Goal: Information Seeking & Learning: Learn about a topic

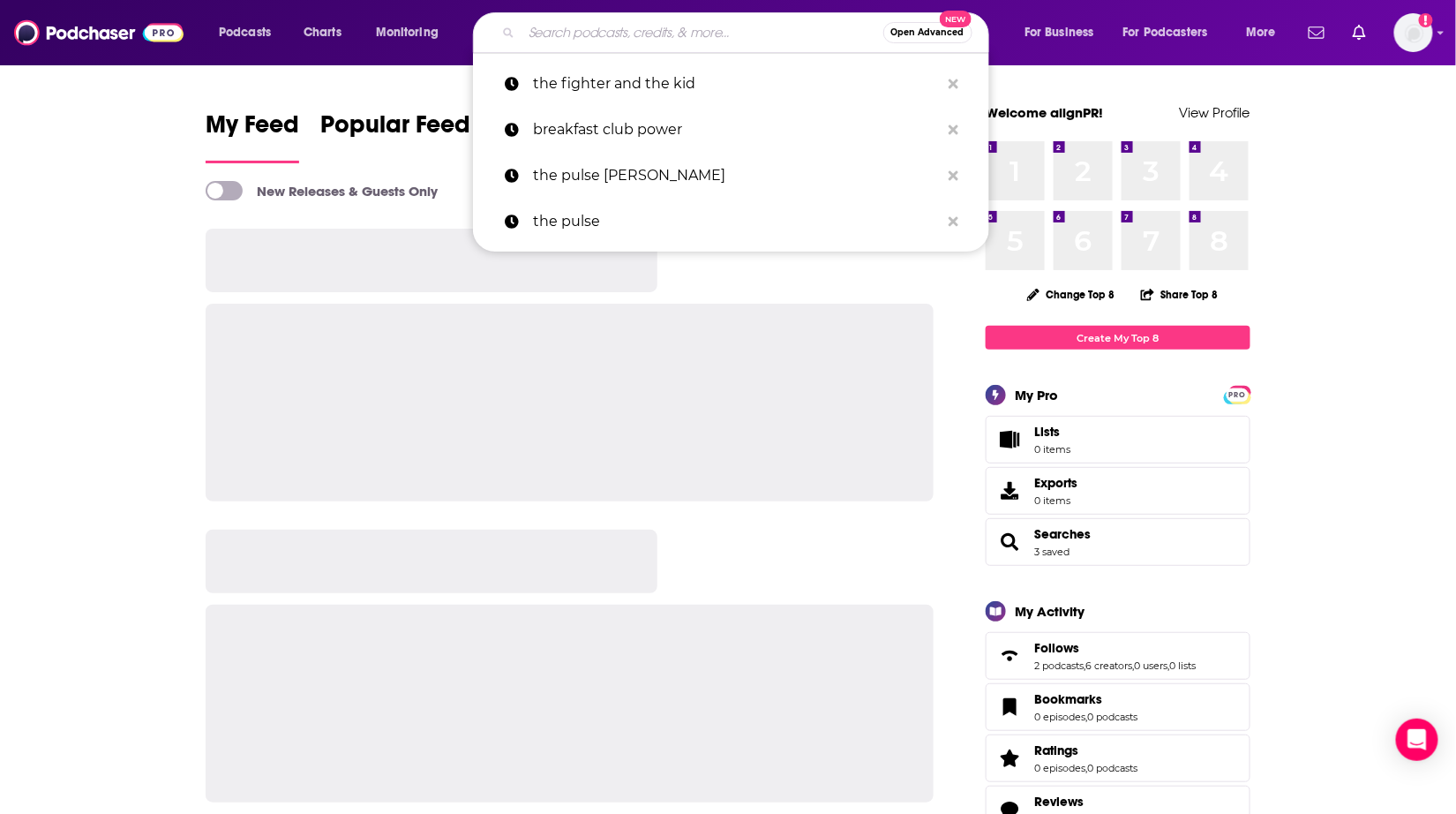
click at [593, 27] on input "Search podcasts, credits, & more..." at bounding box center [702, 33] width 361 height 29
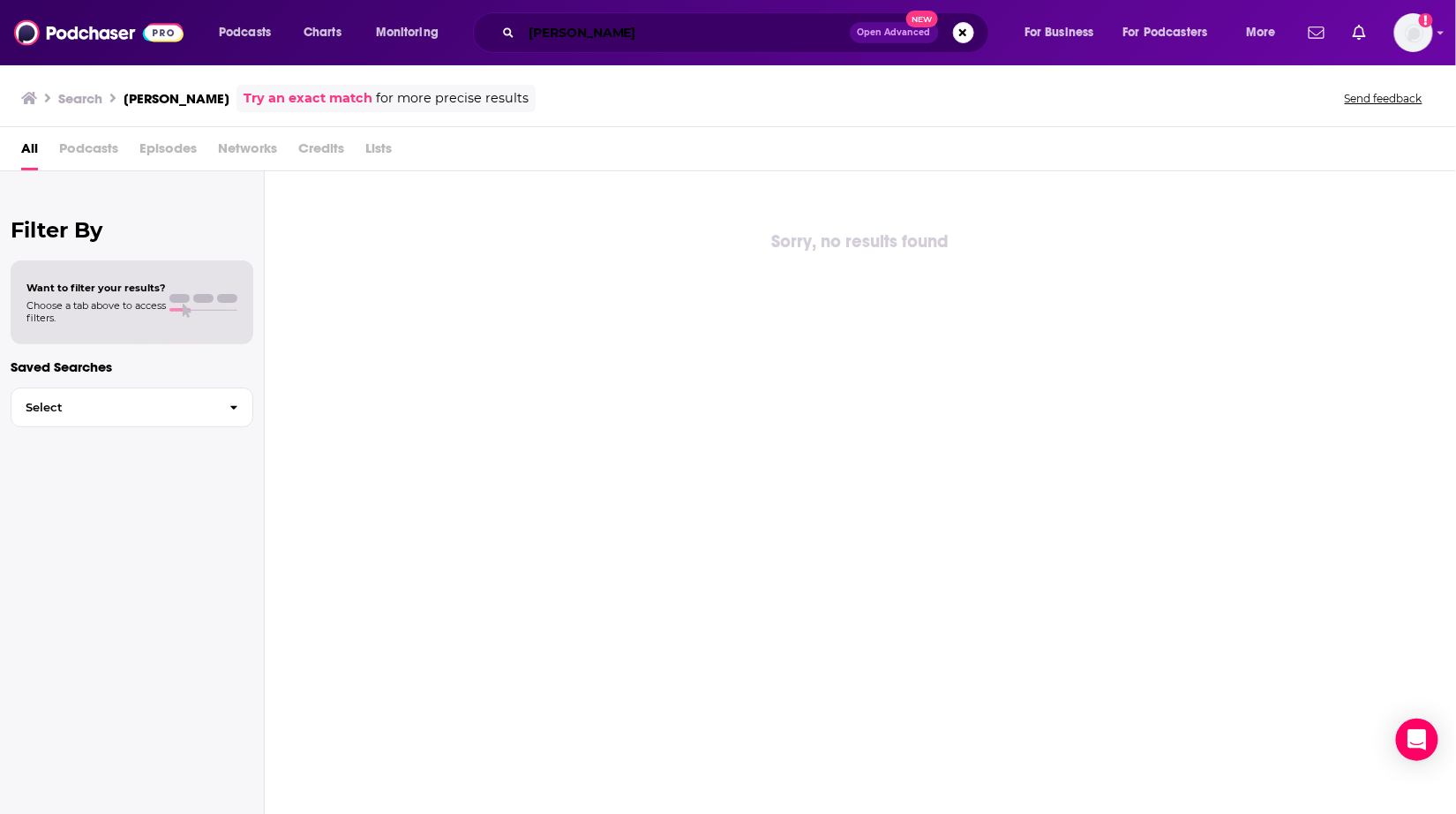
click at [666, 33] on input "[PERSON_NAME]" at bounding box center [685, 33] width 328 height 29
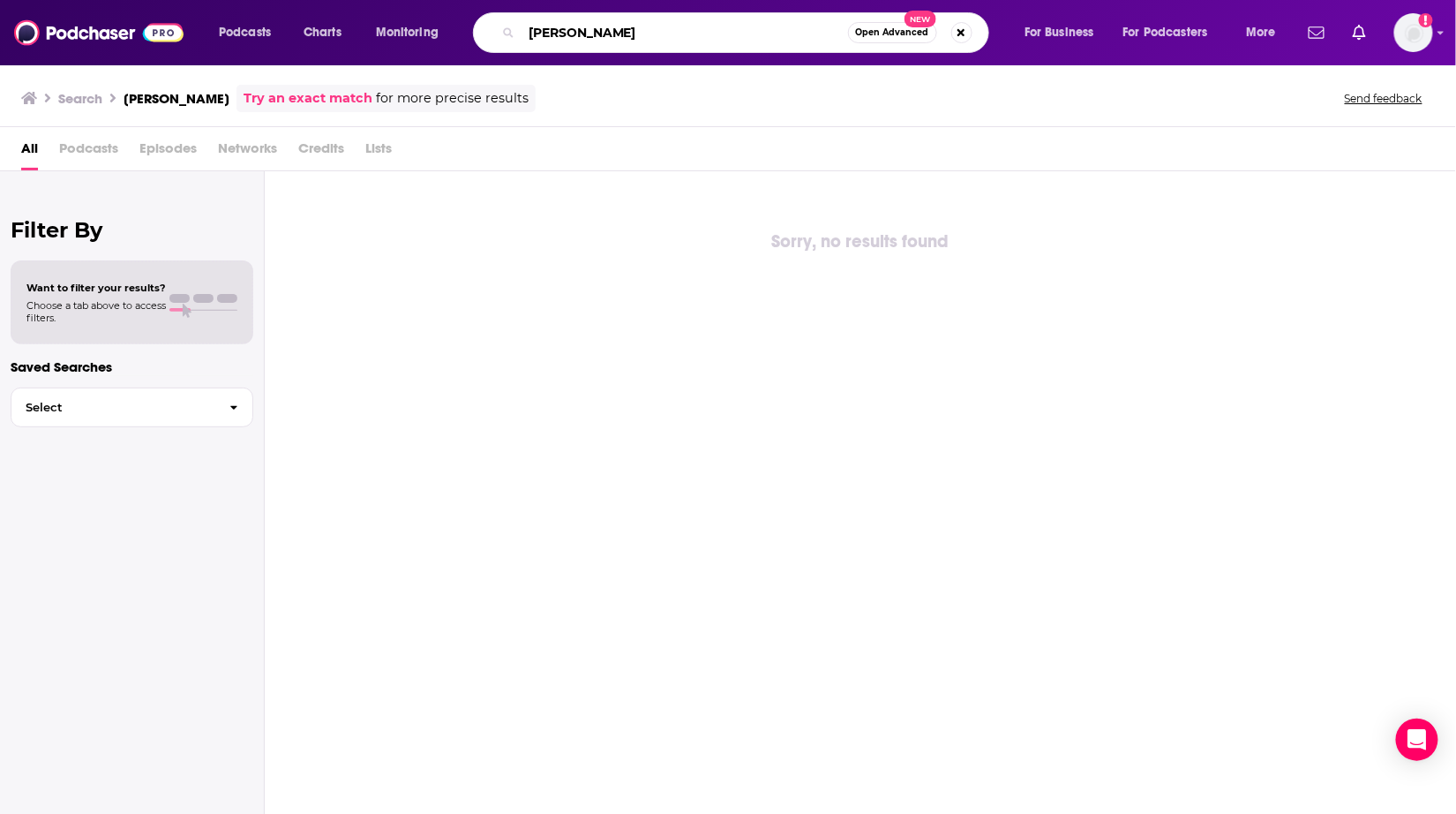
click at [645, 33] on input "[PERSON_NAME]" at bounding box center [684, 33] width 326 height 29
click at [738, 38] on input "Katherine Schwarzenegger" at bounding box center [684, 33] width 326 height 29
type input "Katherine Schwarzenegger"
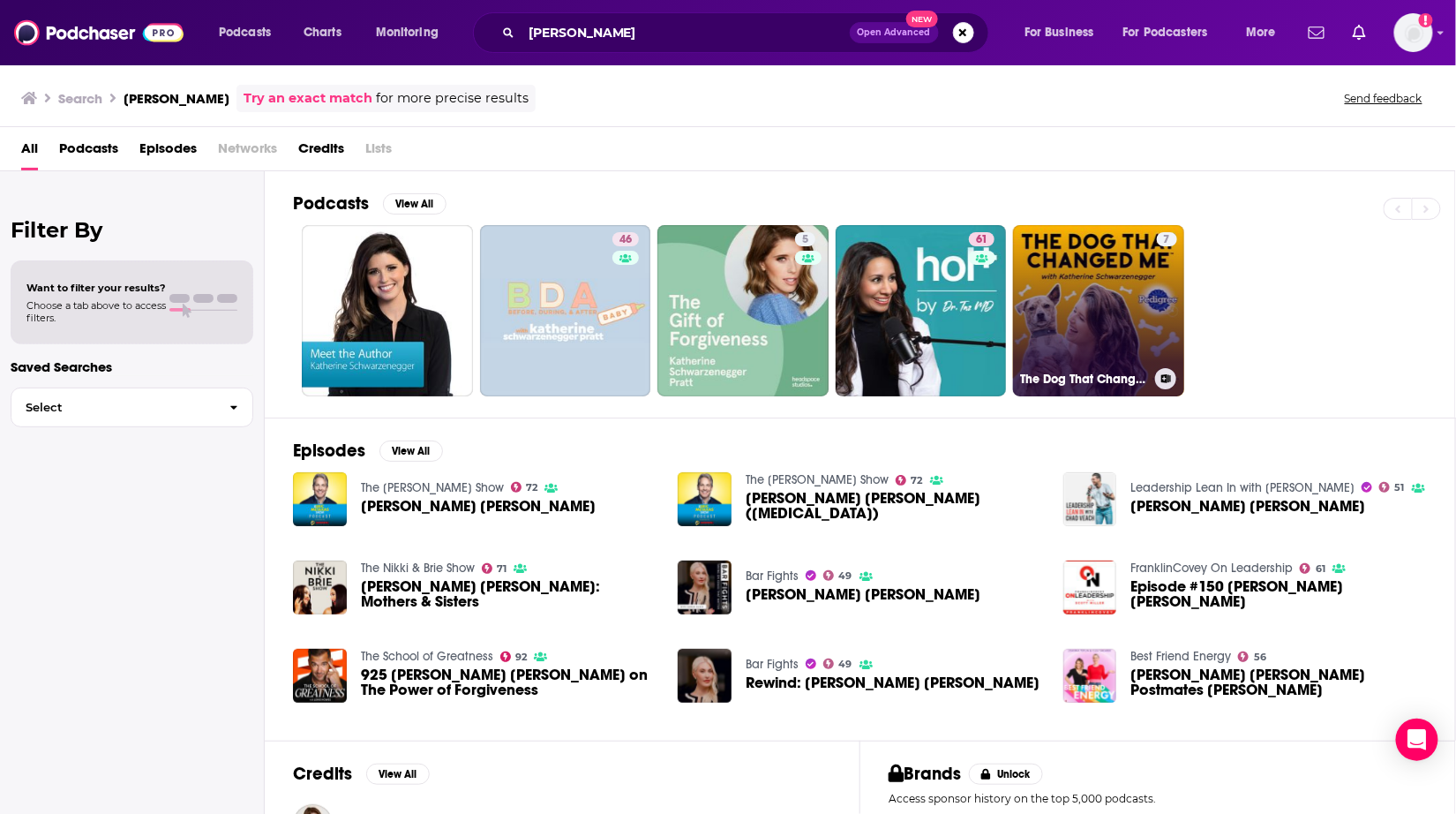
click at [1080, 297] on link "7 The Dog That Changed Me" at bounding box center [1097, 310] width 171 height 171
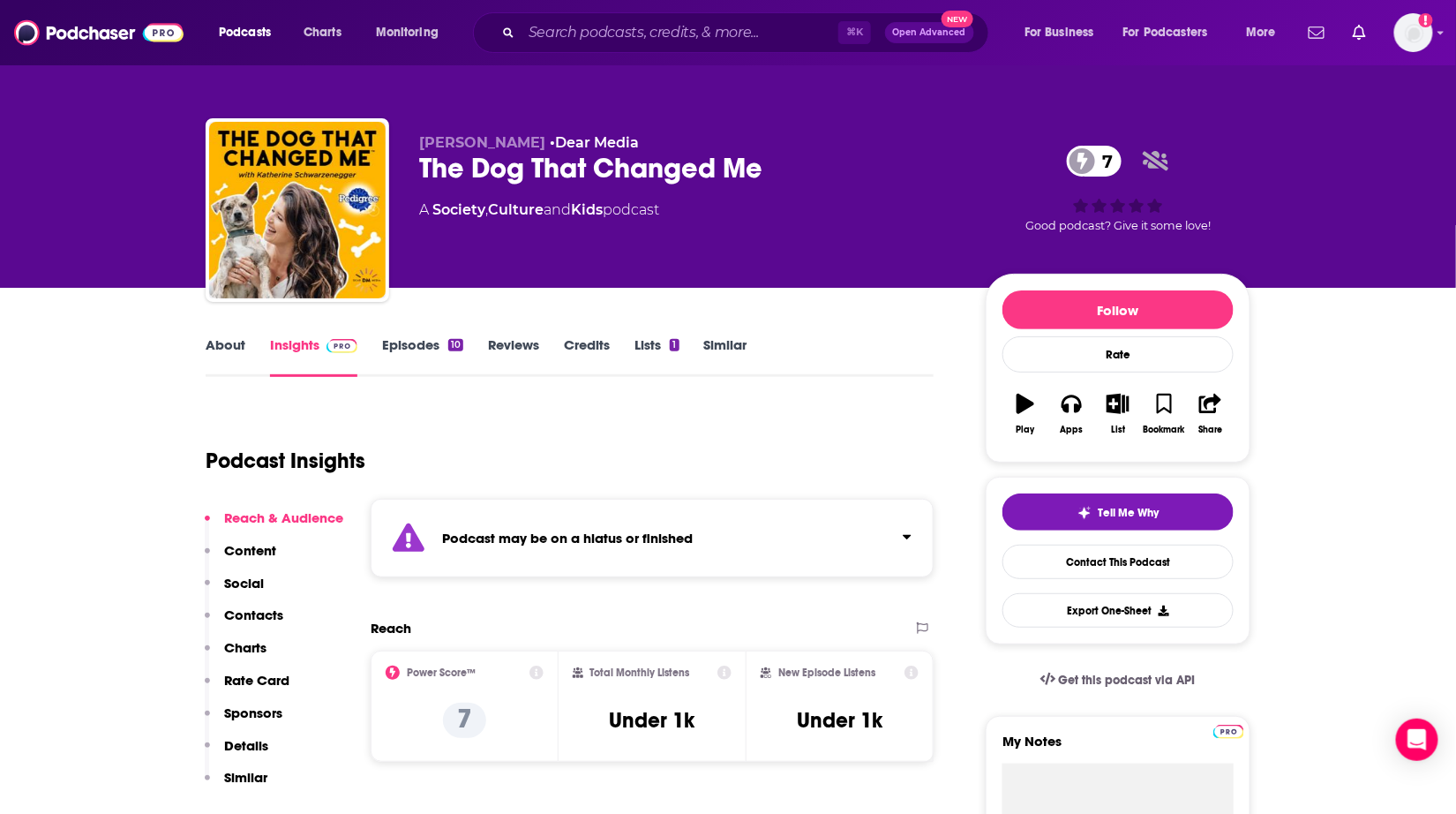
click at [715, 340] on link "Similar" at bounding box center [725, 357] width 43 height 40
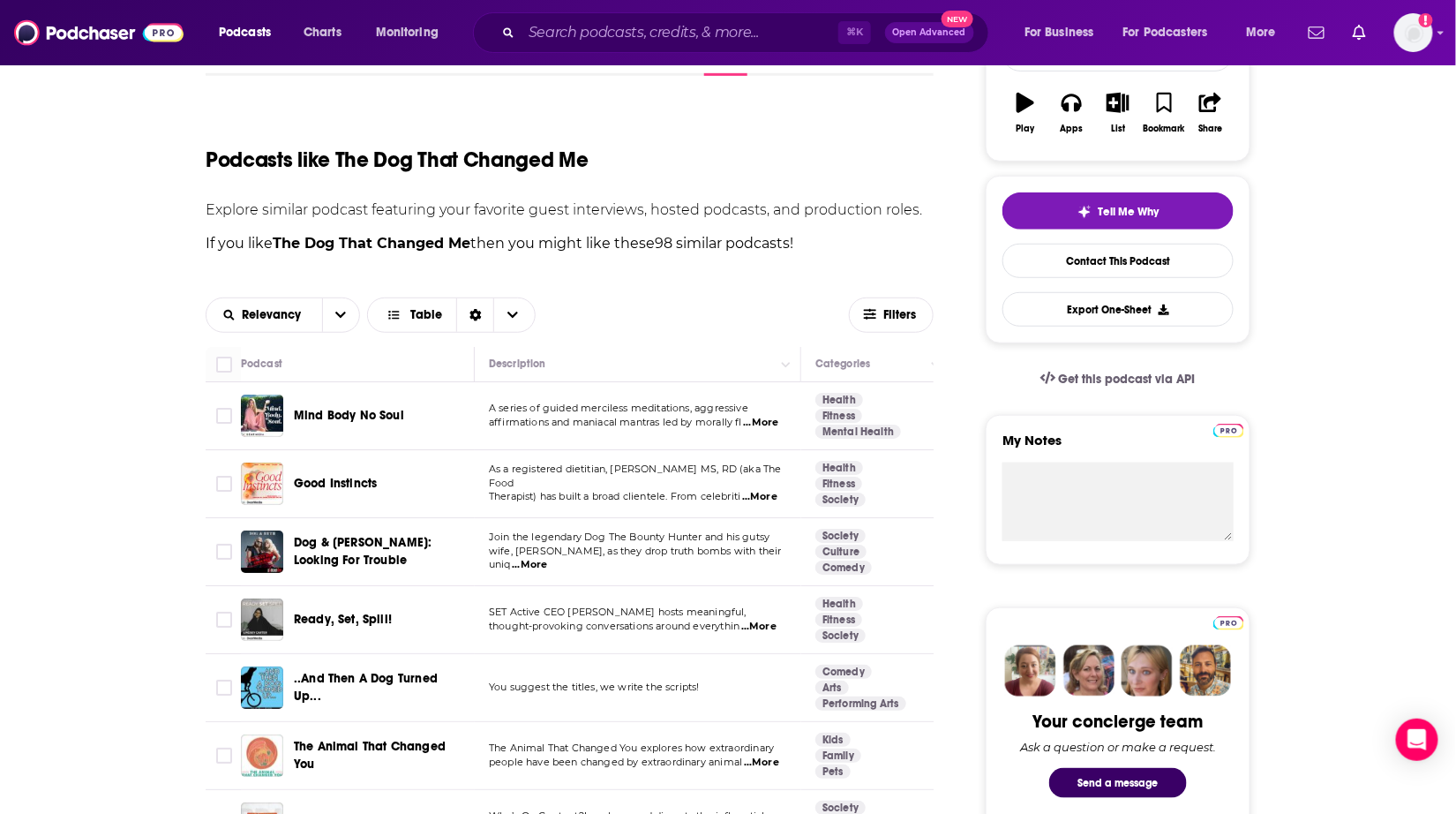
scroll to position [357, 0]
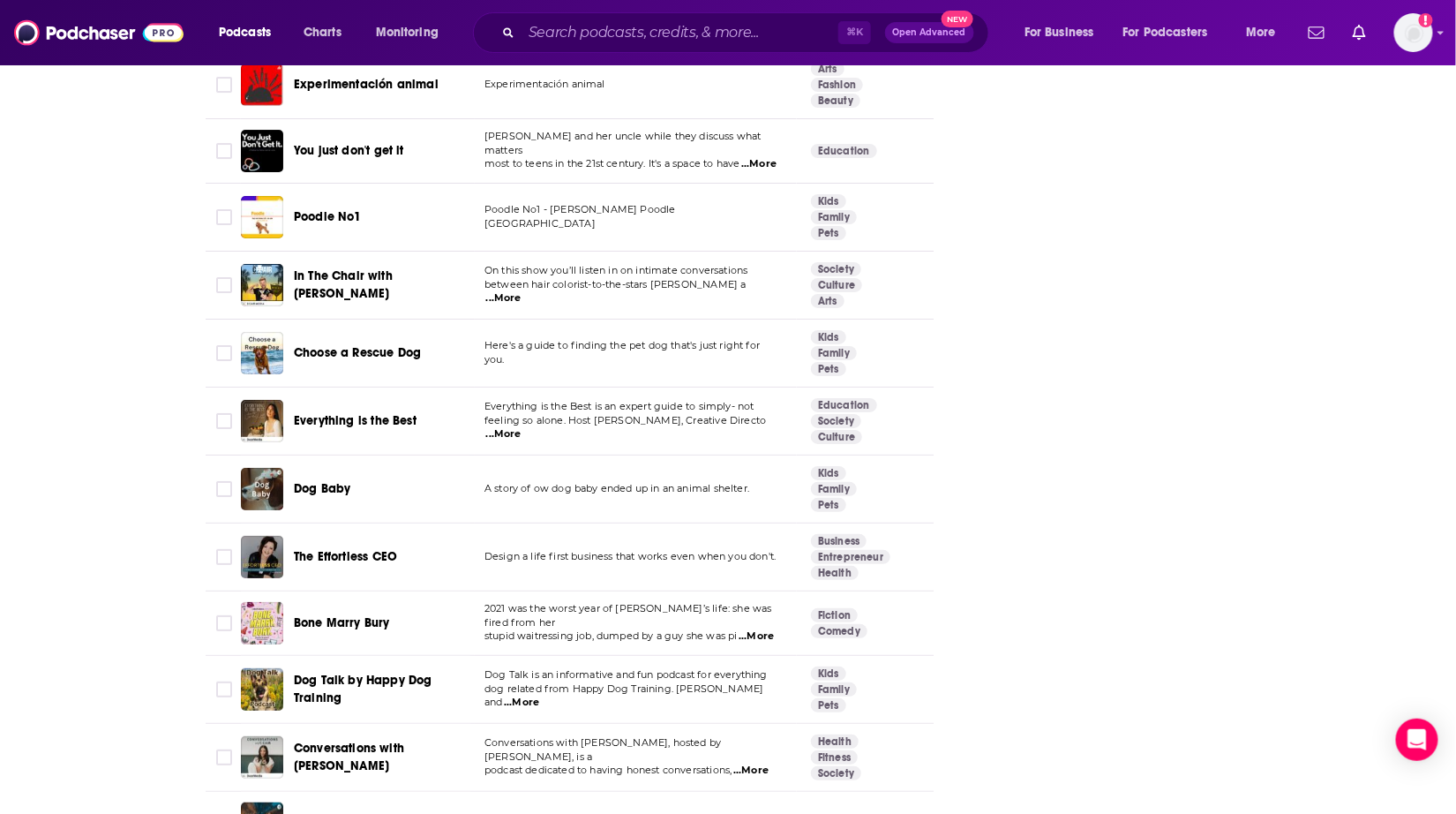
scroll to position [2999, 0]
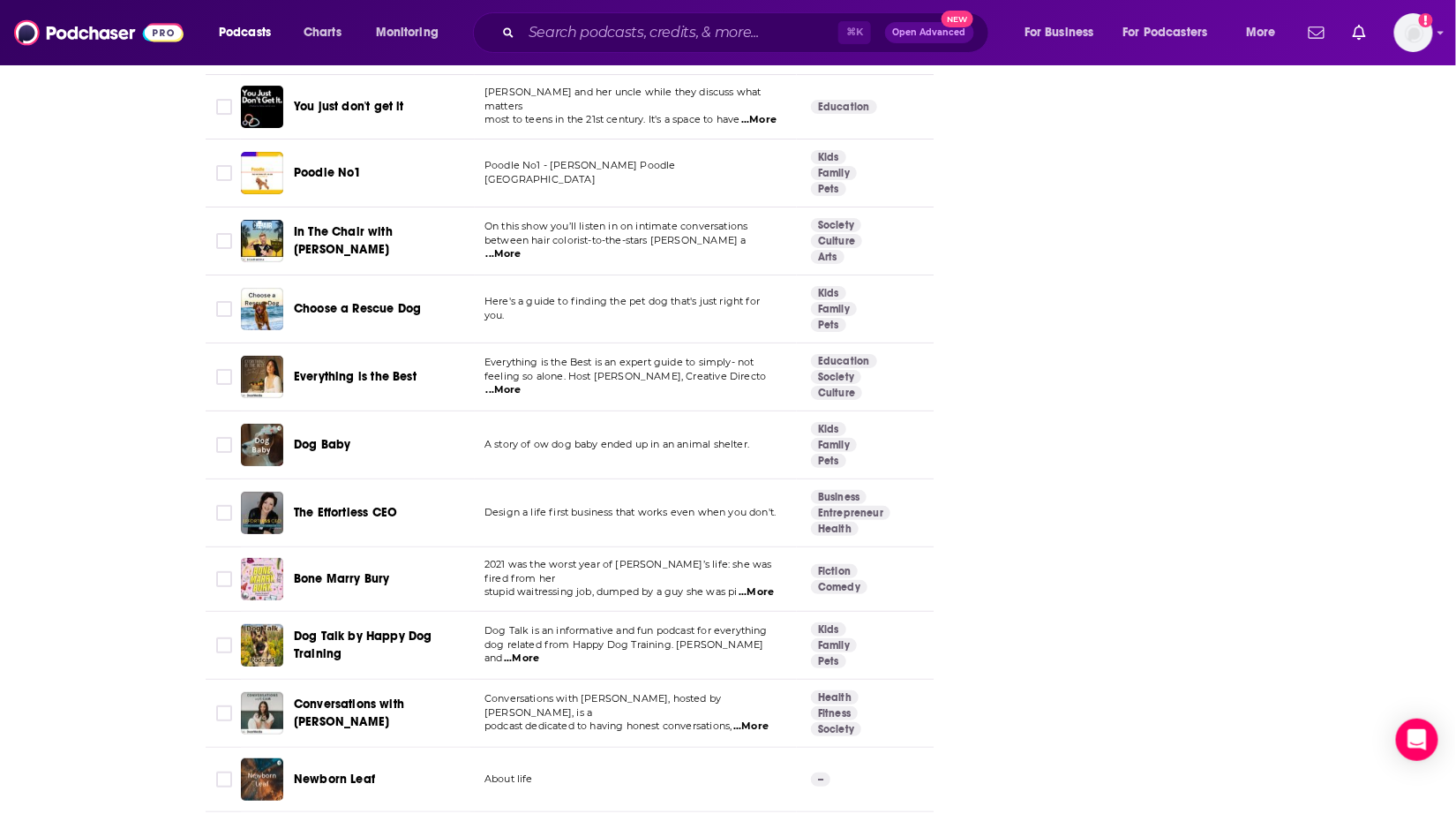
click at [1027, 287] on div "Follow Rate Play Apps List Bookmark Share Tell Me Why Contact This Podcast Expo…" at bounding box center [1118, 736] width 265 height 6922
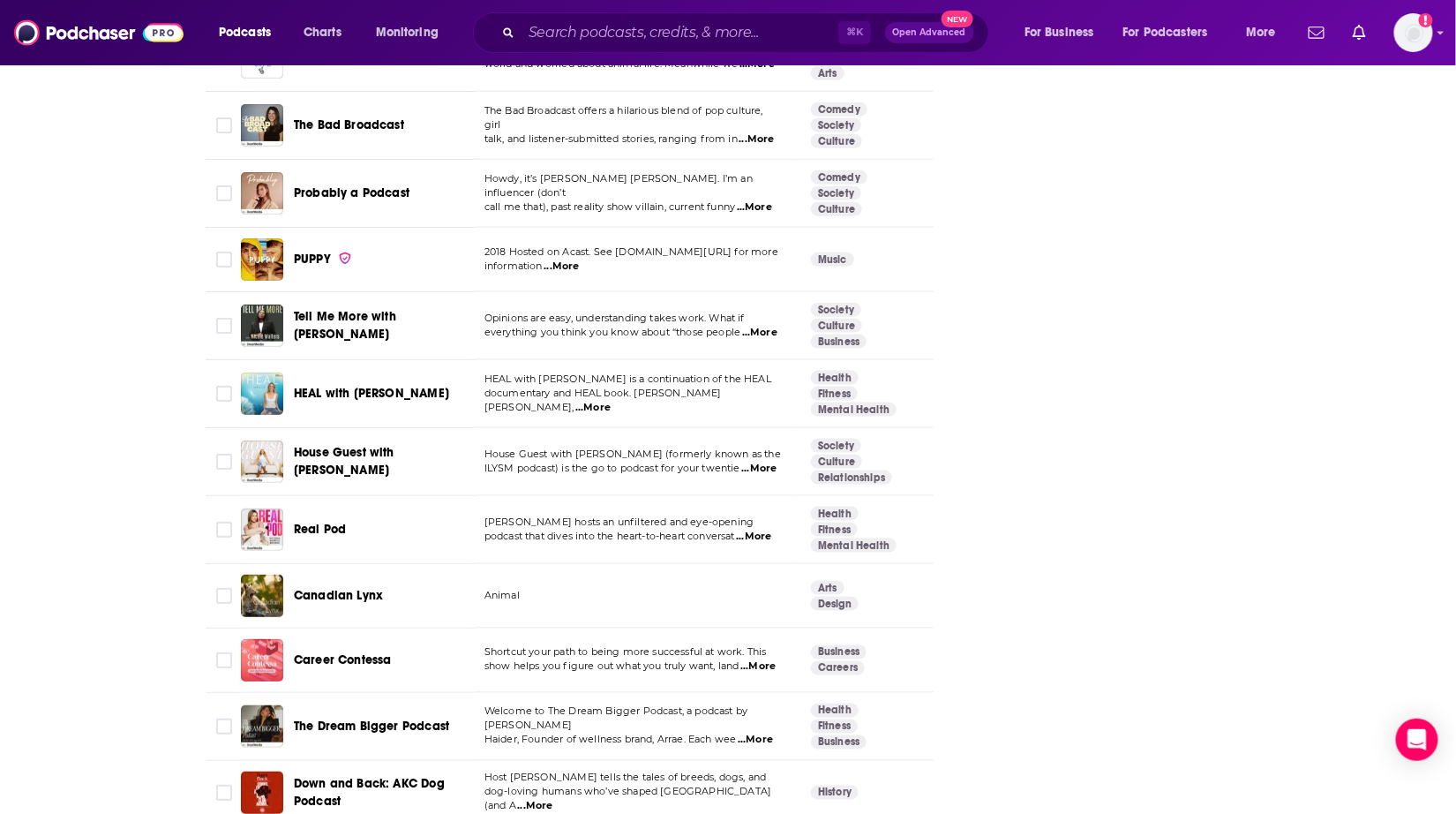
scroll to position [0, 0]
drag, startPoint x: 575, startPoint y: 51, endPoint x: 566, endPoint y: 44, distance: 11.4
click at [573, 49] on div "⌘ K Open Advanced New" at bounding box center [731, 33] width 516 height 40
click at [564, 43] on input "Search podcasts, credits, & more..." at bounding box center [679, 33] width 316 height 29
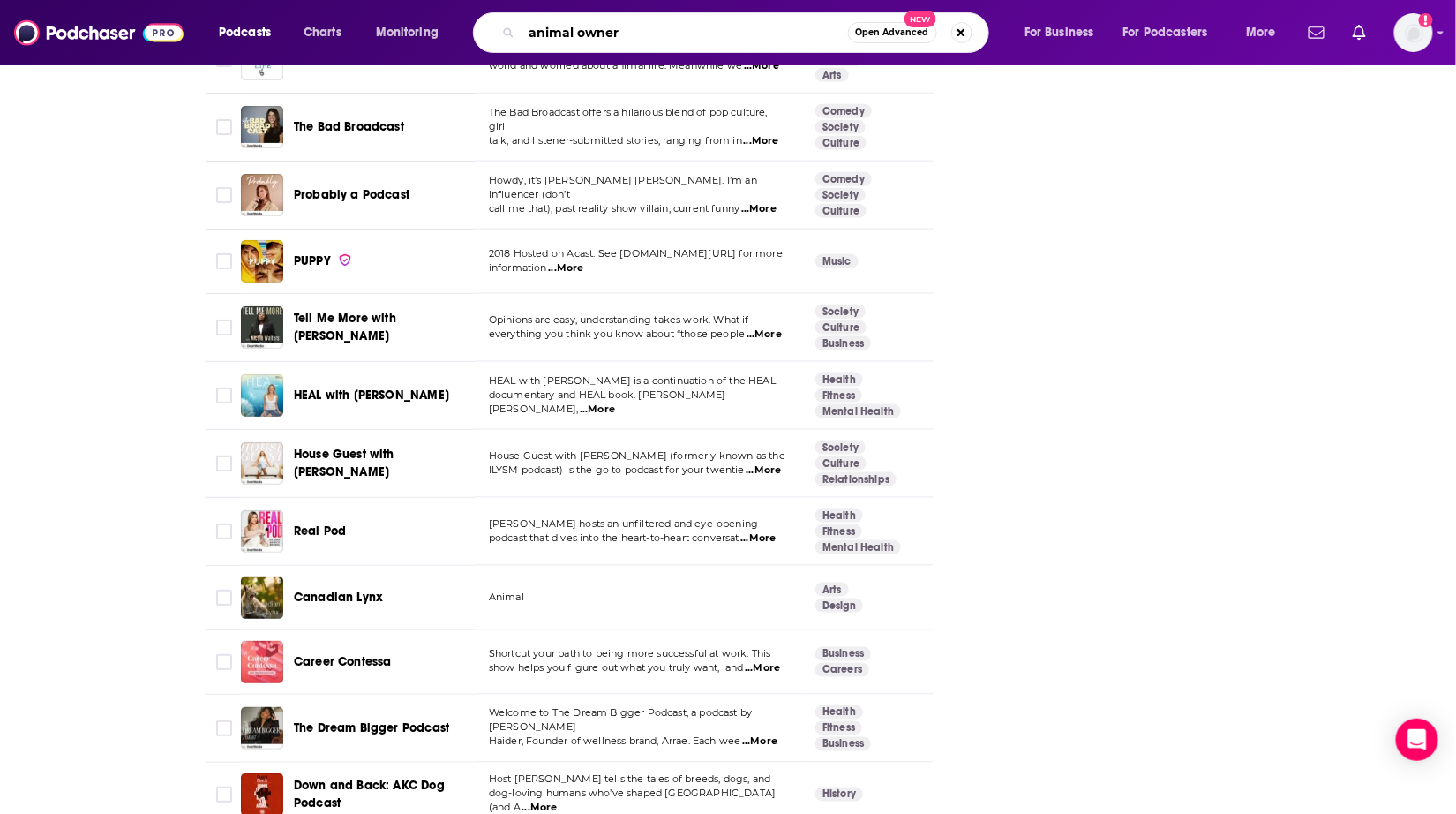
type input "animal owners"
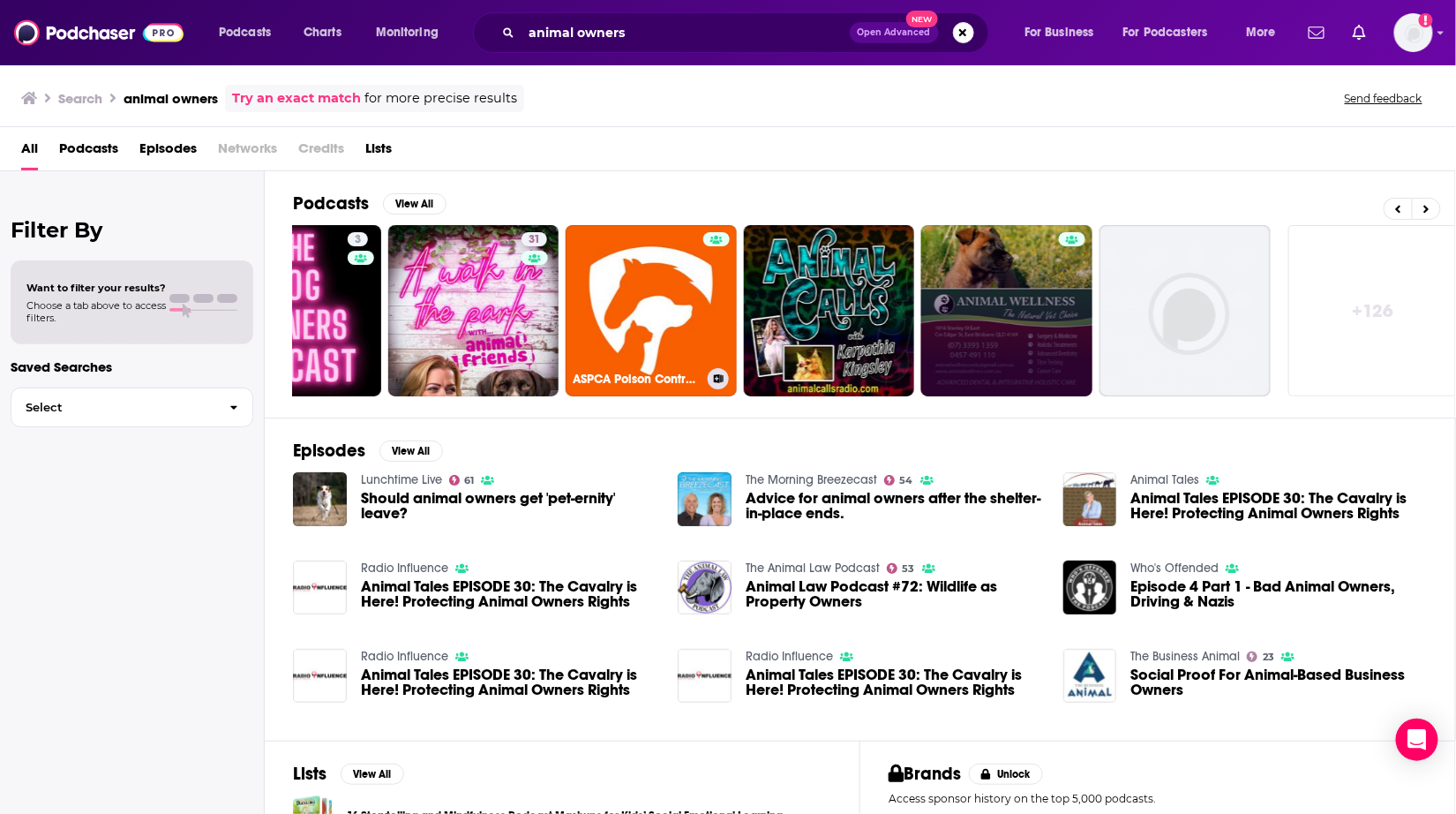
scroll to position [0, 445]
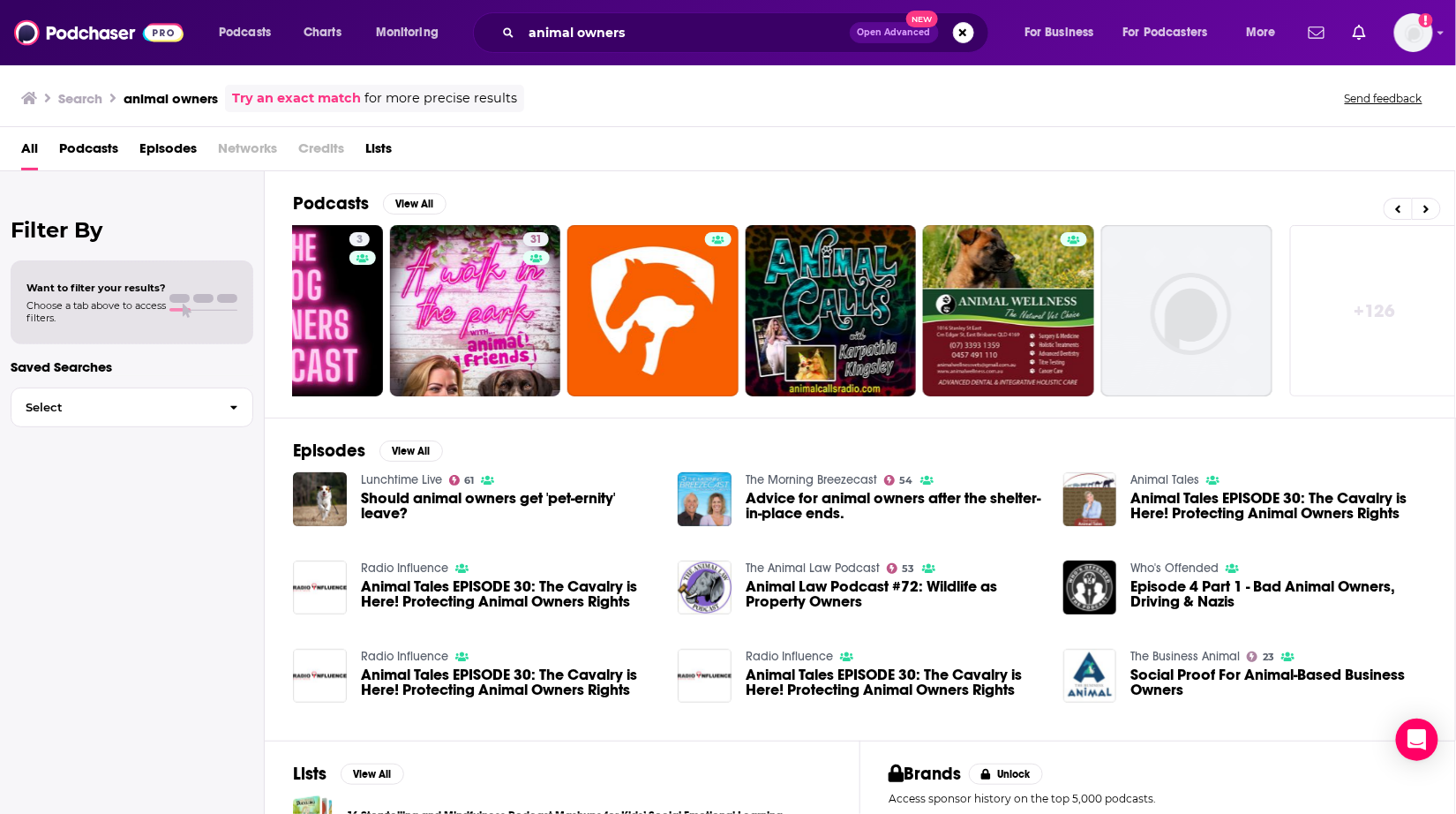
click at [1376, 284] on link "+ 126" at bounding box center [1375, 310] width 171 height 171
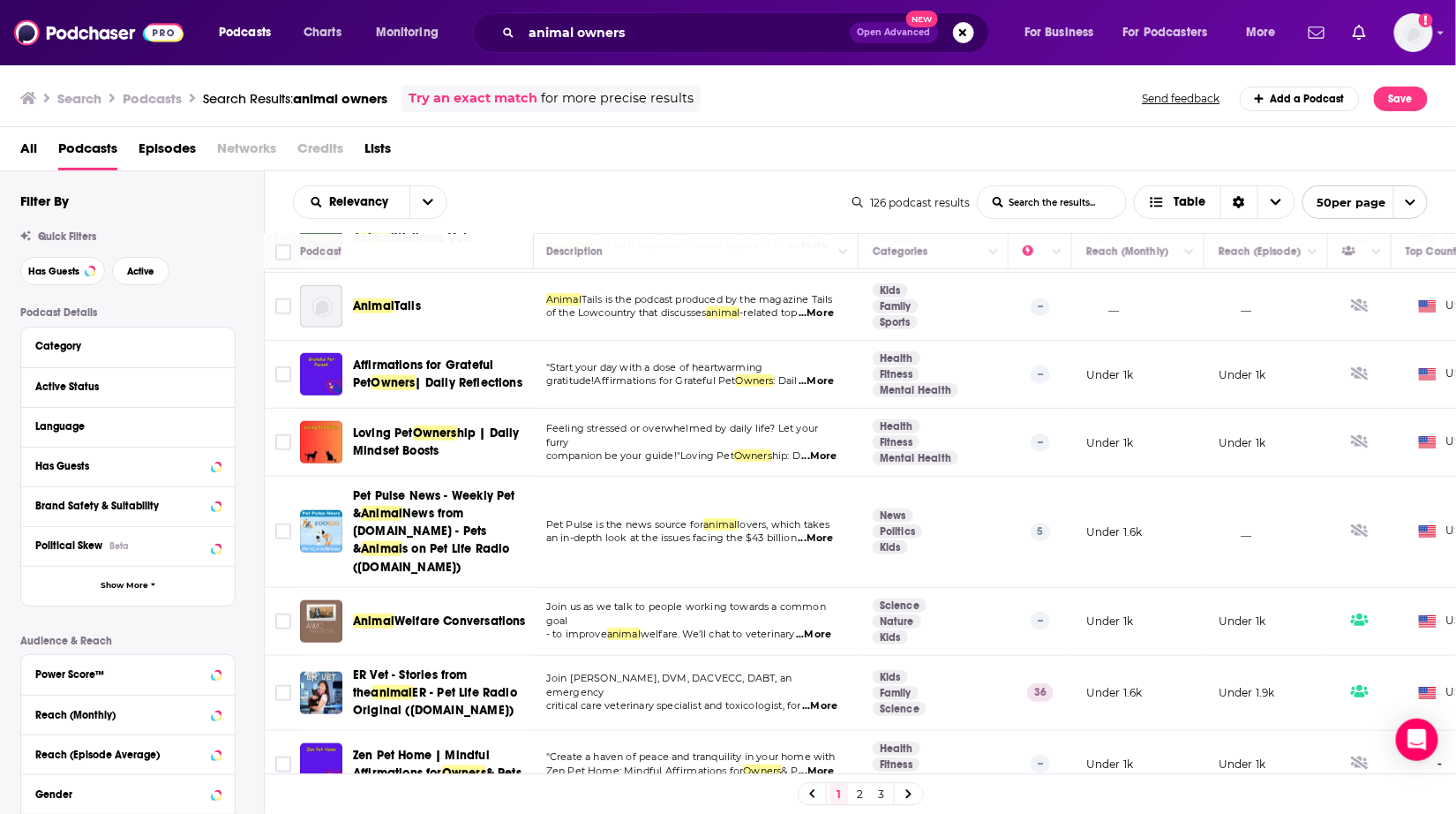
scroll to position [463, 2]
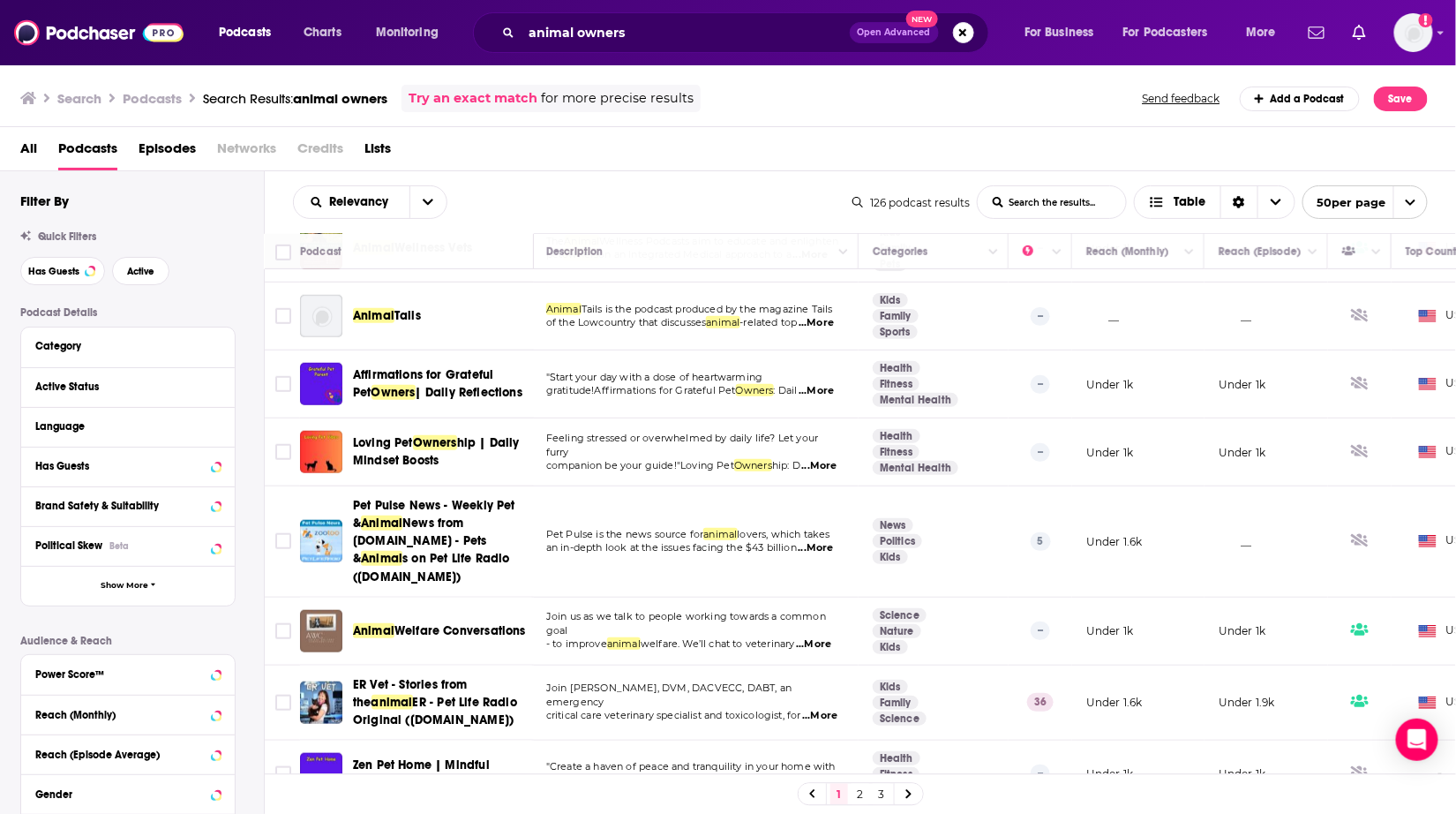
click at [862, 794] on link "2" at bounding box center [859, 794] width 17 height 21
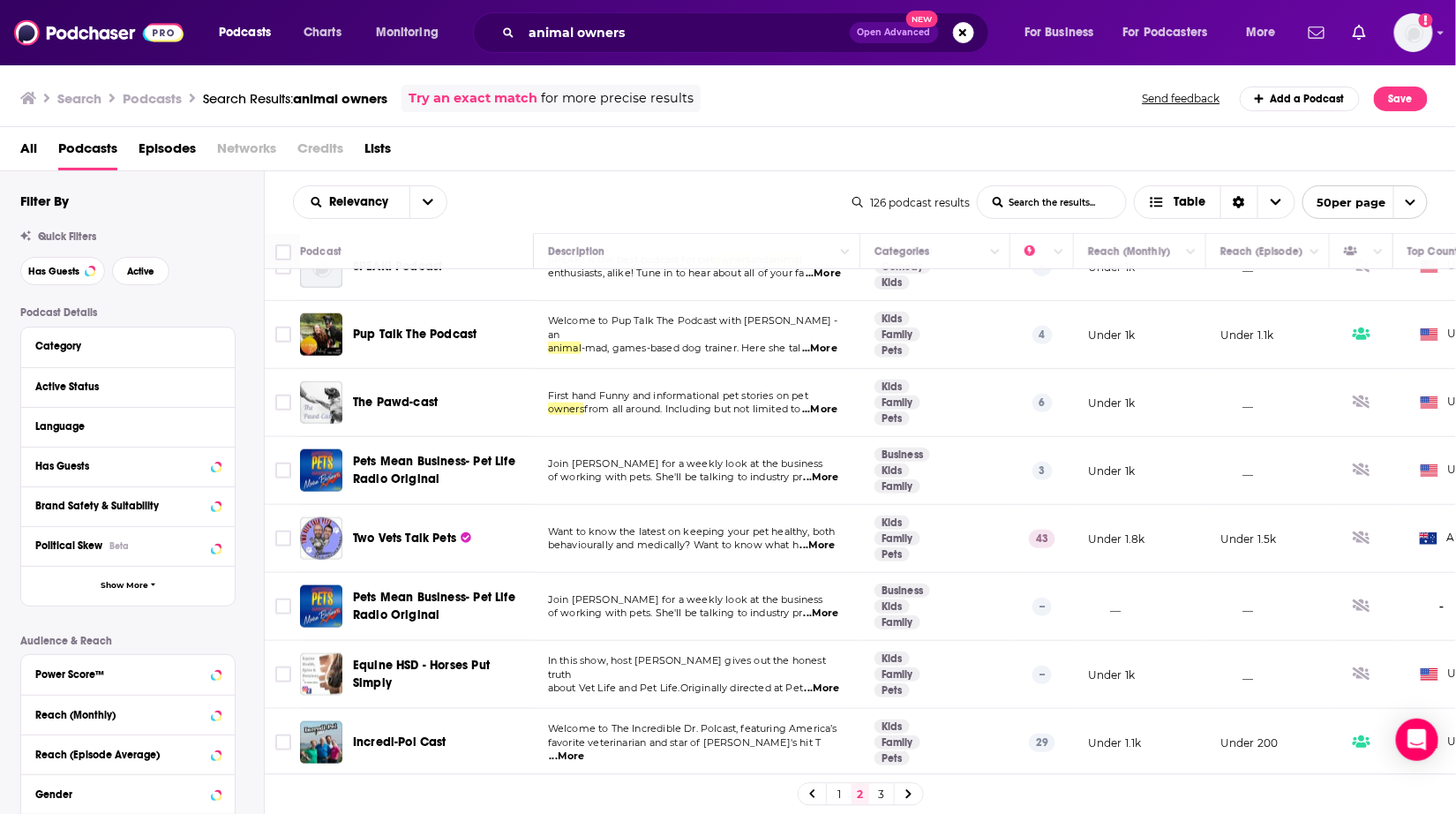
scroll to position [586, 0]
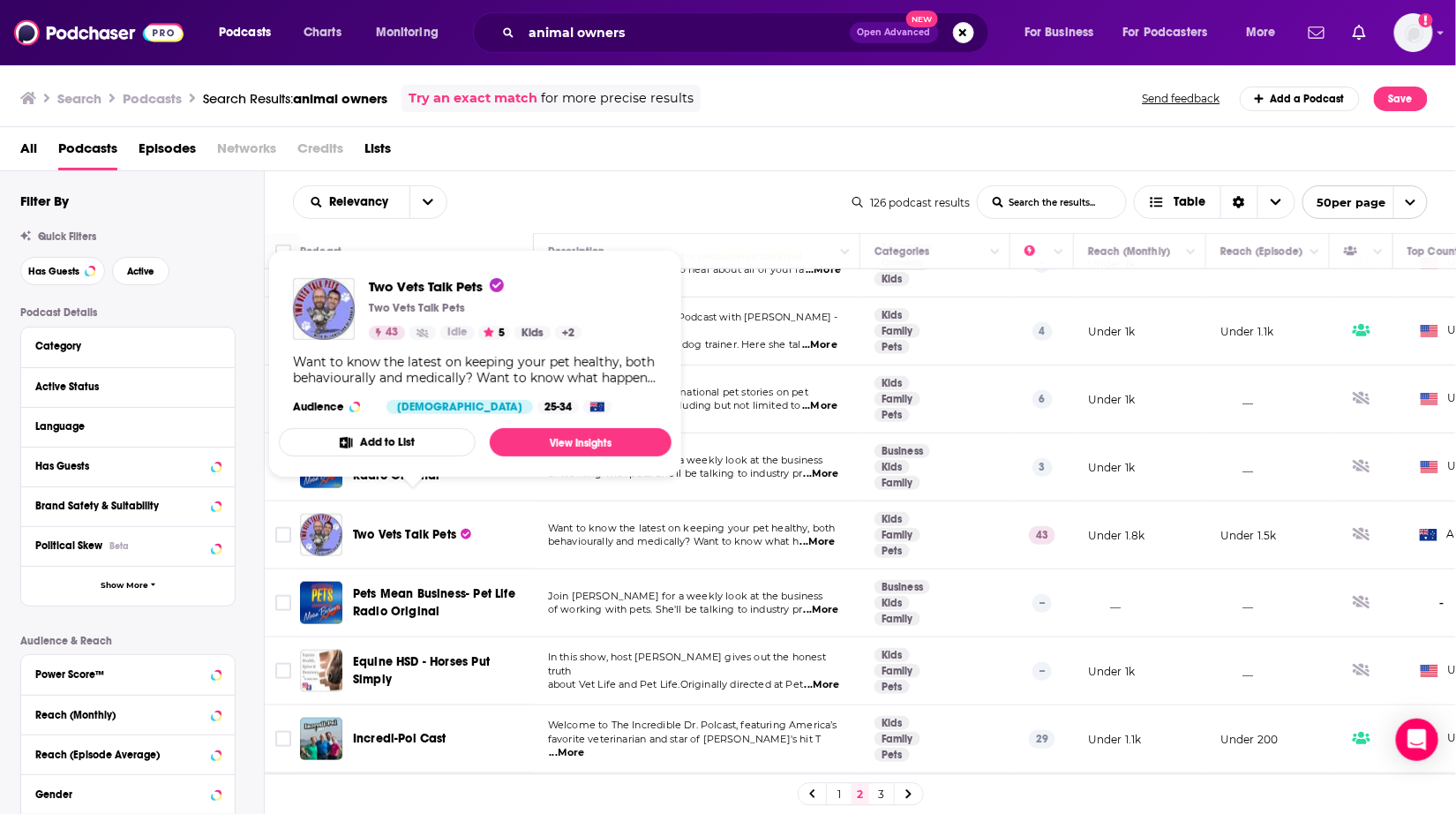
click at [390, 527] on span "Two Vets Talk Pets" at bounding box center [404, 535] width 103 height 15
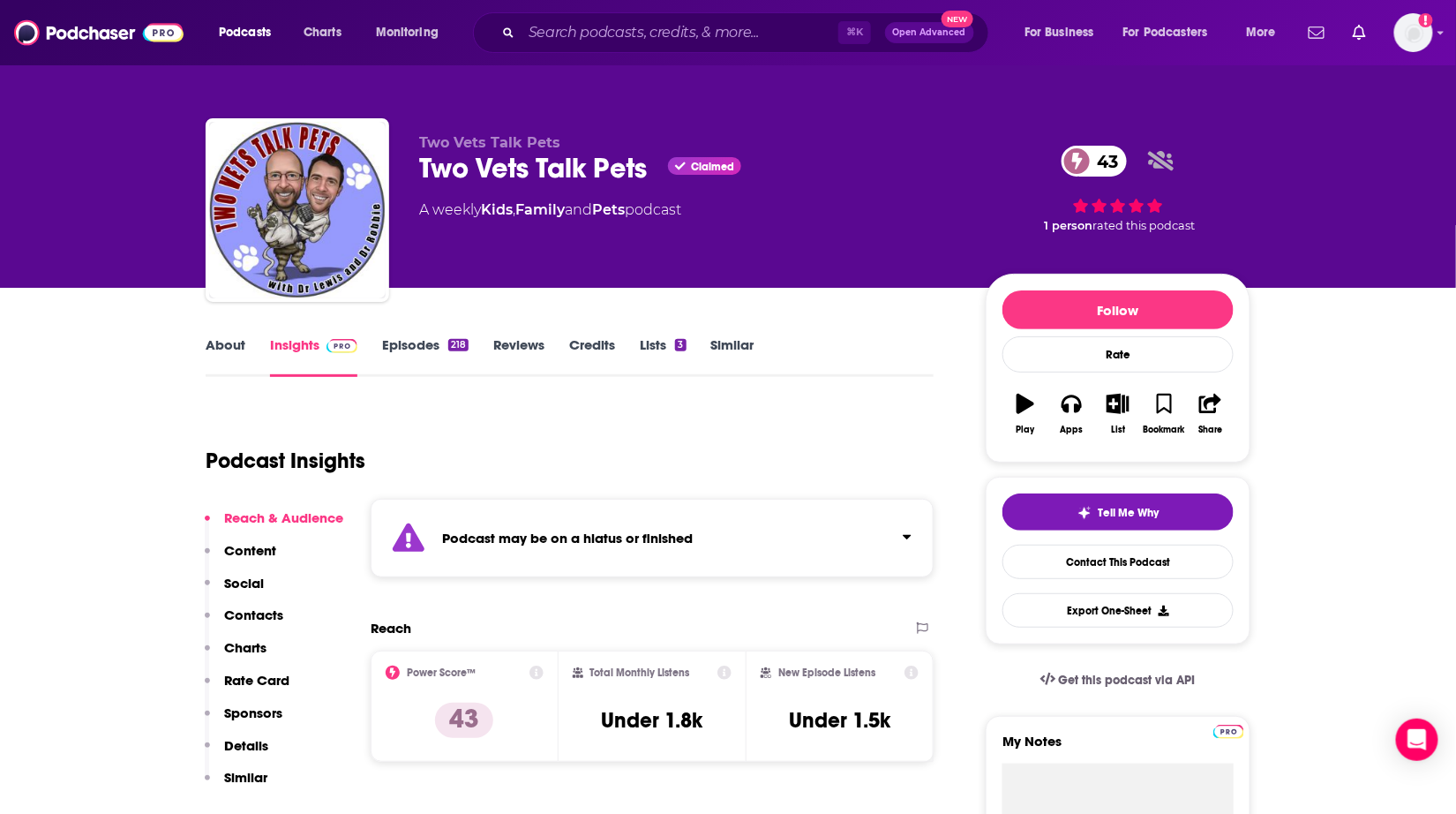
click at [736, 344] on link "Similar" at bounding box center [732, 357] width 43 height 40
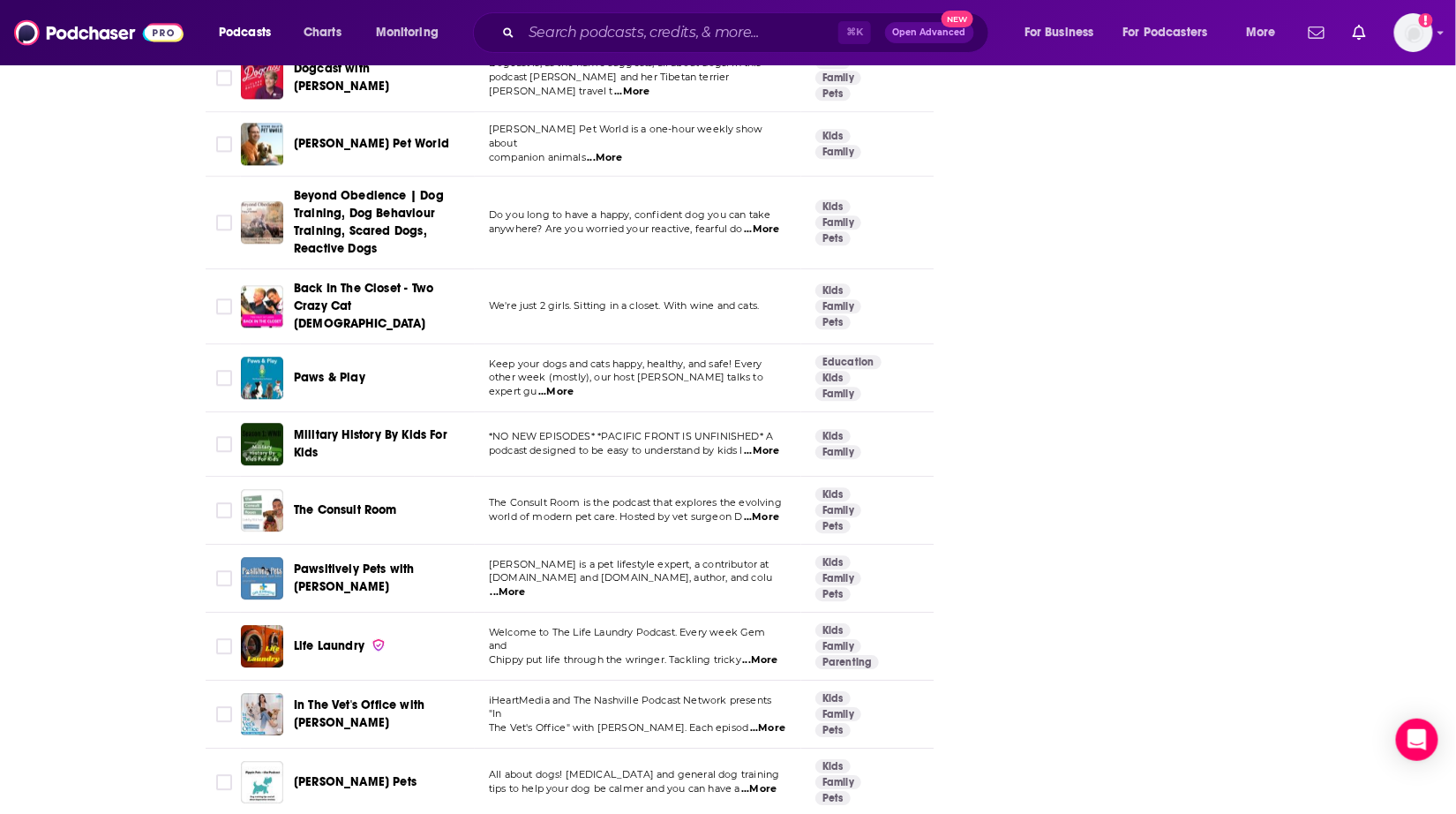
scroll to position [2201, 0]
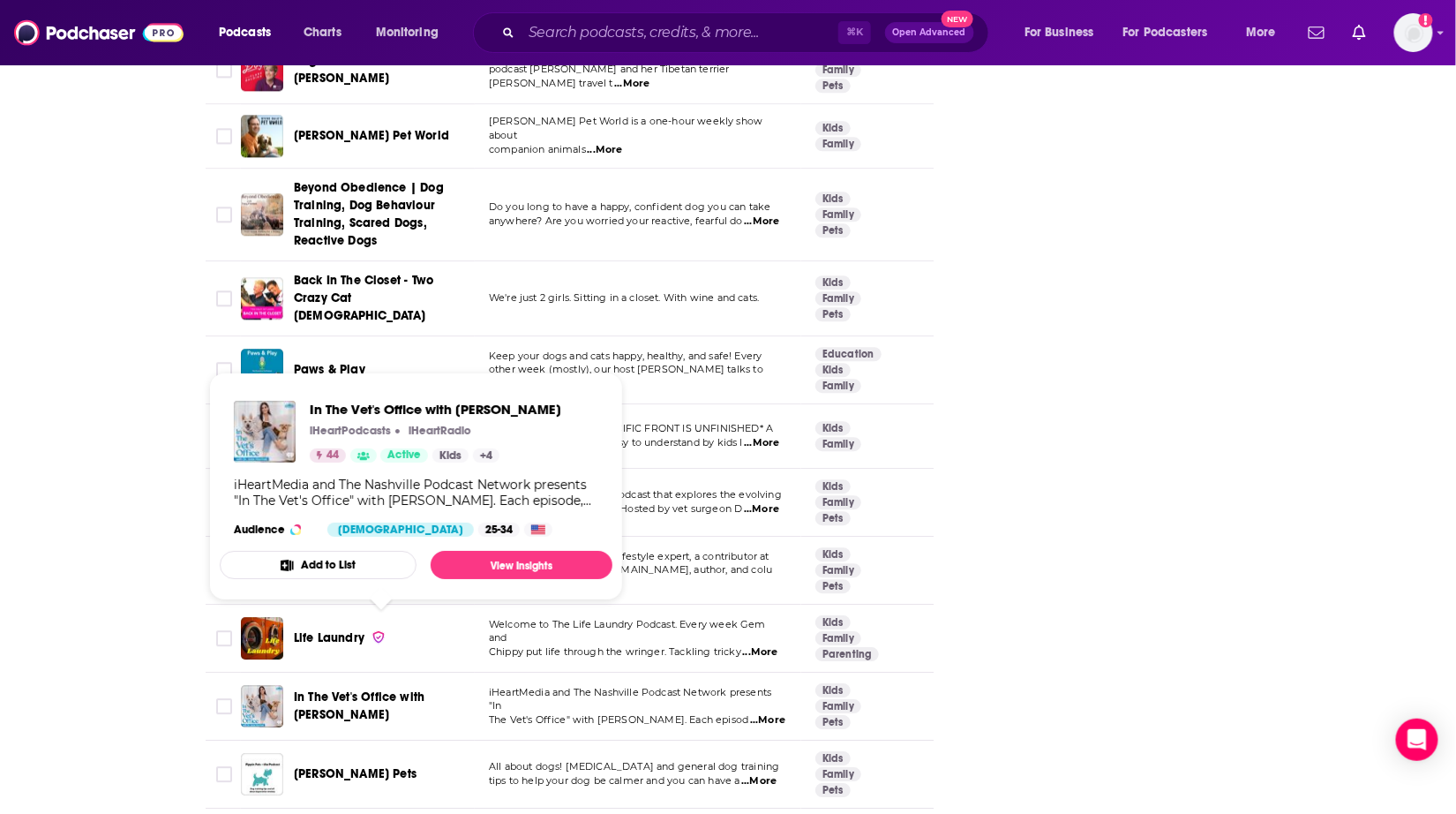
click at [381, 690] on span "In The Vet's Office with [PERSON_NAME]" at bounding box center [359, 706] width 131 height 33
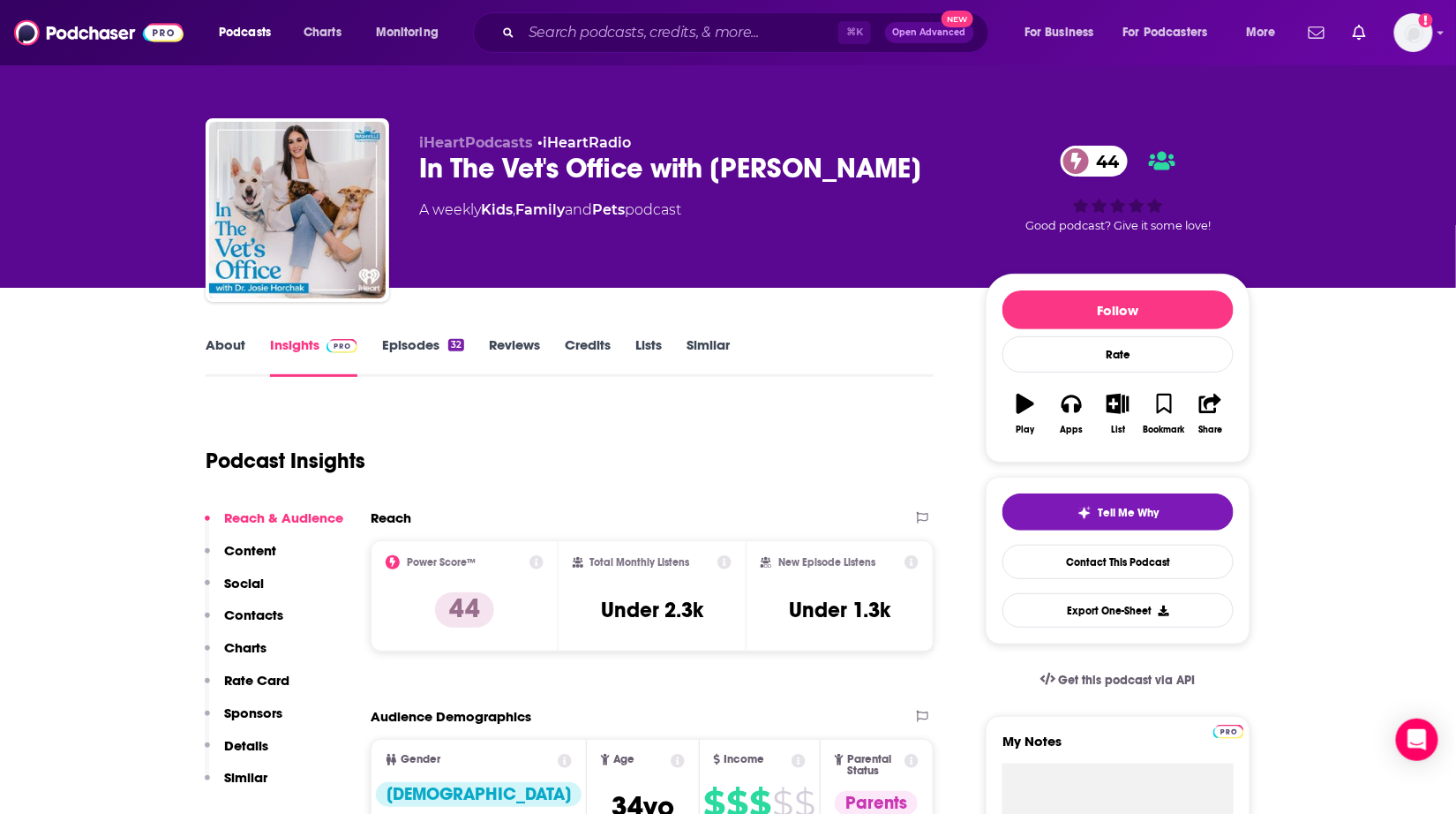
click at [212, 340] on link "About" at bounding box center [226, 357] width 40 height 40
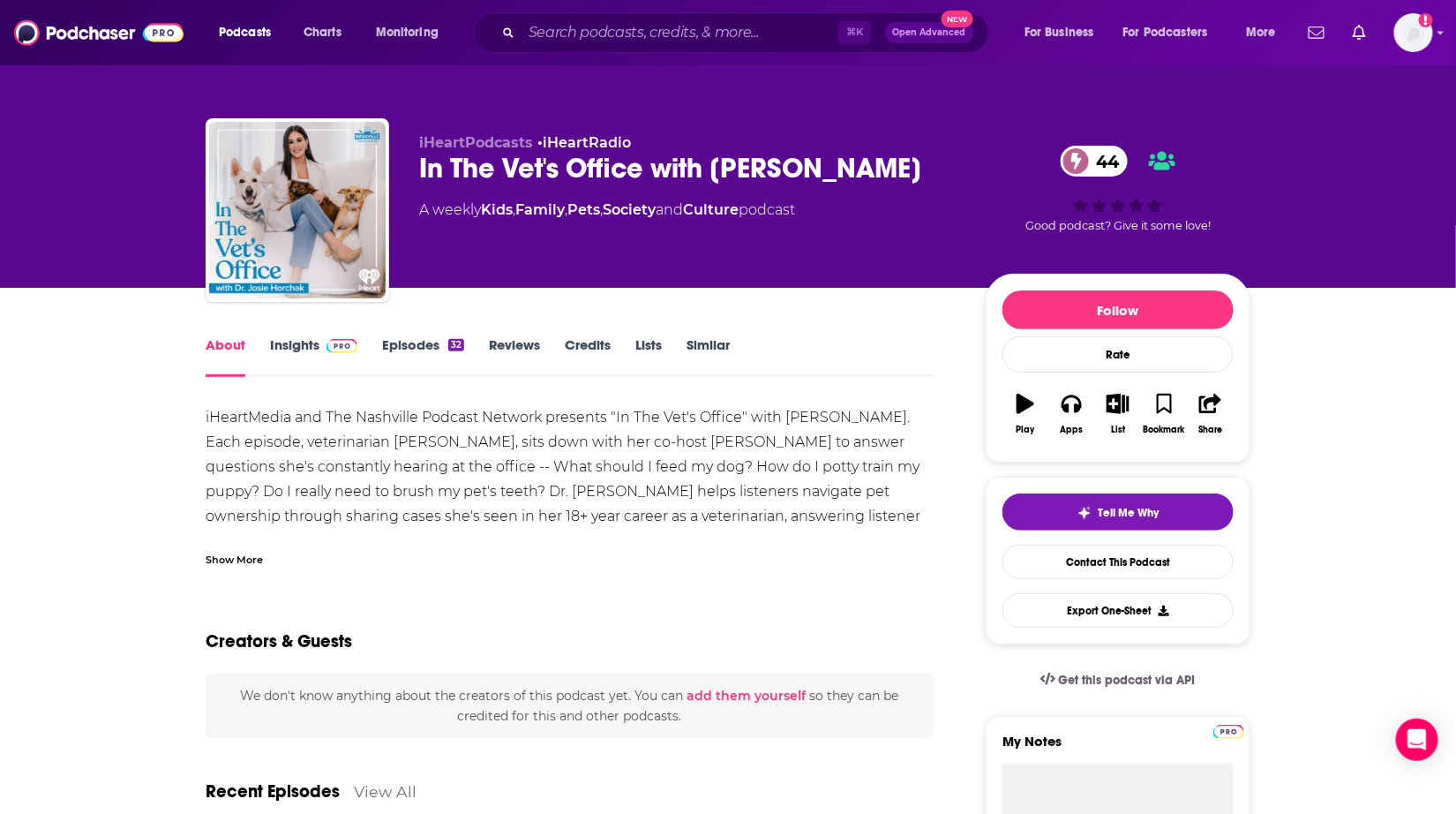
click at [244, 558] on div "Show More" at bounding box center [234, 559] width 57 height 17
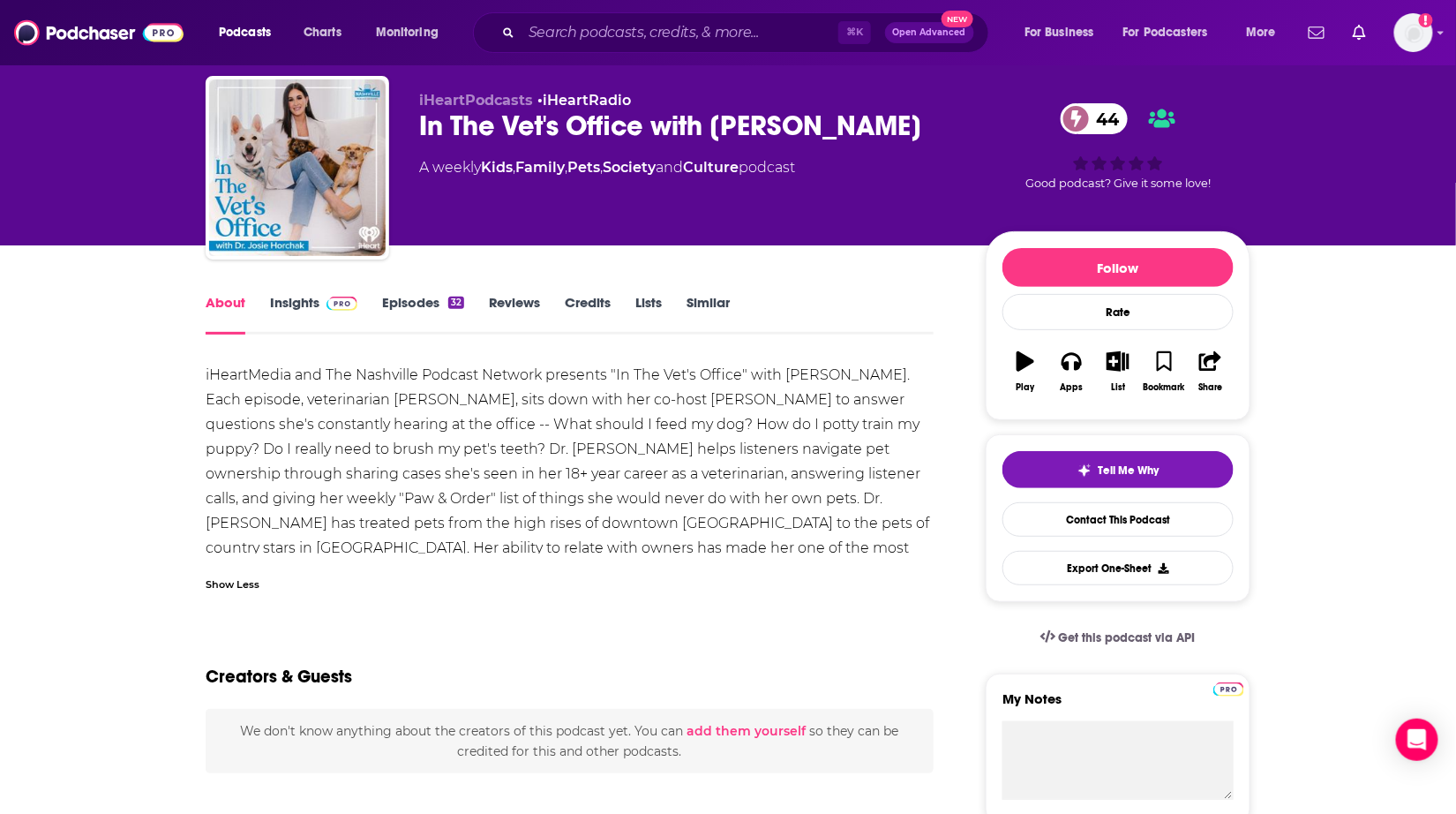
scroll to position [37, 0]
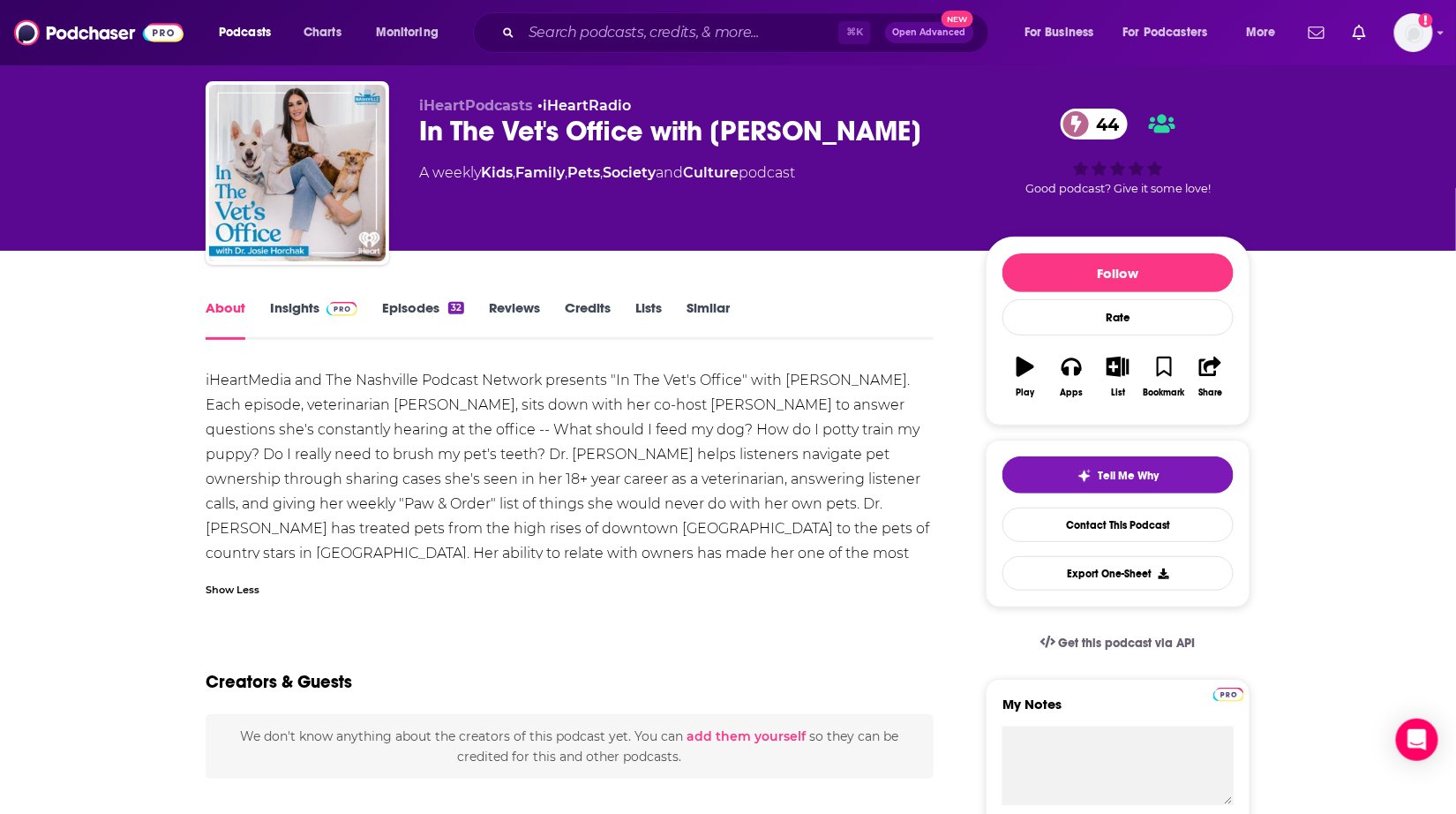
click at [303, 307] on link "Insights" at bounding box center [313, 319] width 87 height 40
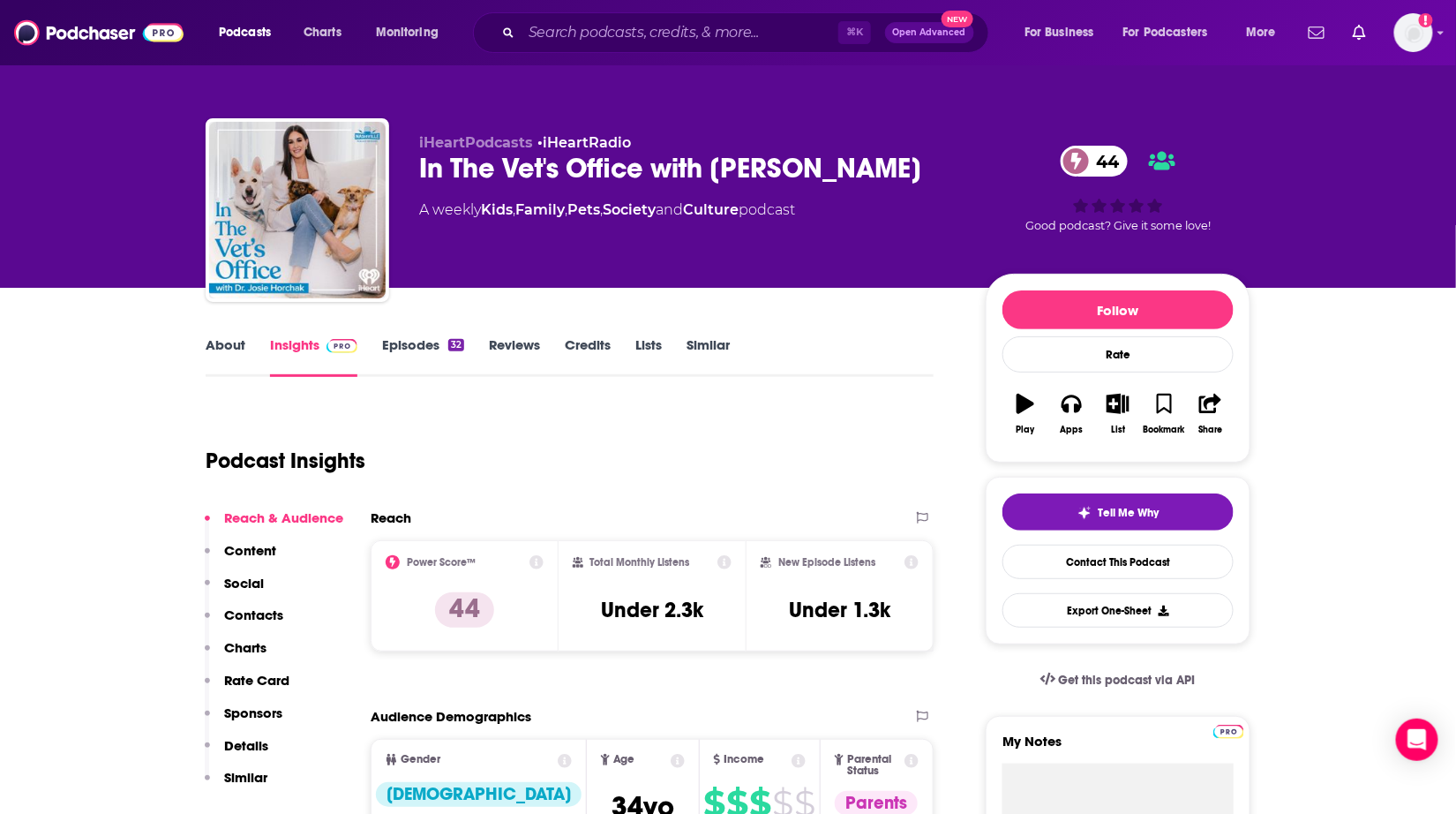
click at [512, 162] on div "In The Vet's Office with Dr. Josie Horchak 44" at bounding box center [687, 168] width 538 height 34
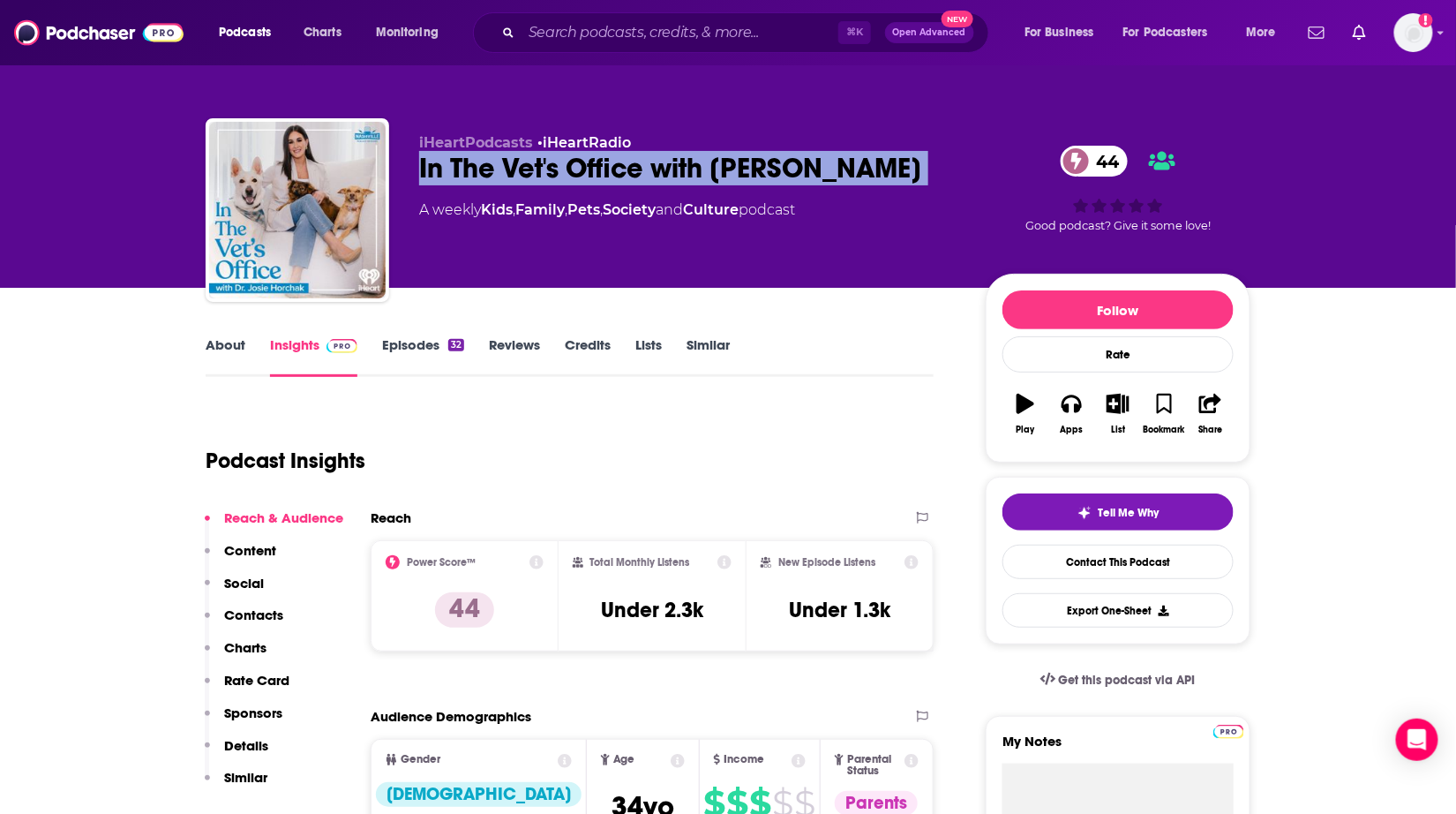
drag, startPoint x: 512, startPoint y: 162, endPoint x: 511, endPoint y: 139, distance: 23.0
click at [512, 162] on div "In The Vet's Office with Dr. Josie Horchak 44" at bounding box center [687, 168] width 538 height 34
click at [423, 339] on link "Episodes 32" at bounding box center [424, 357] width 82 height 40
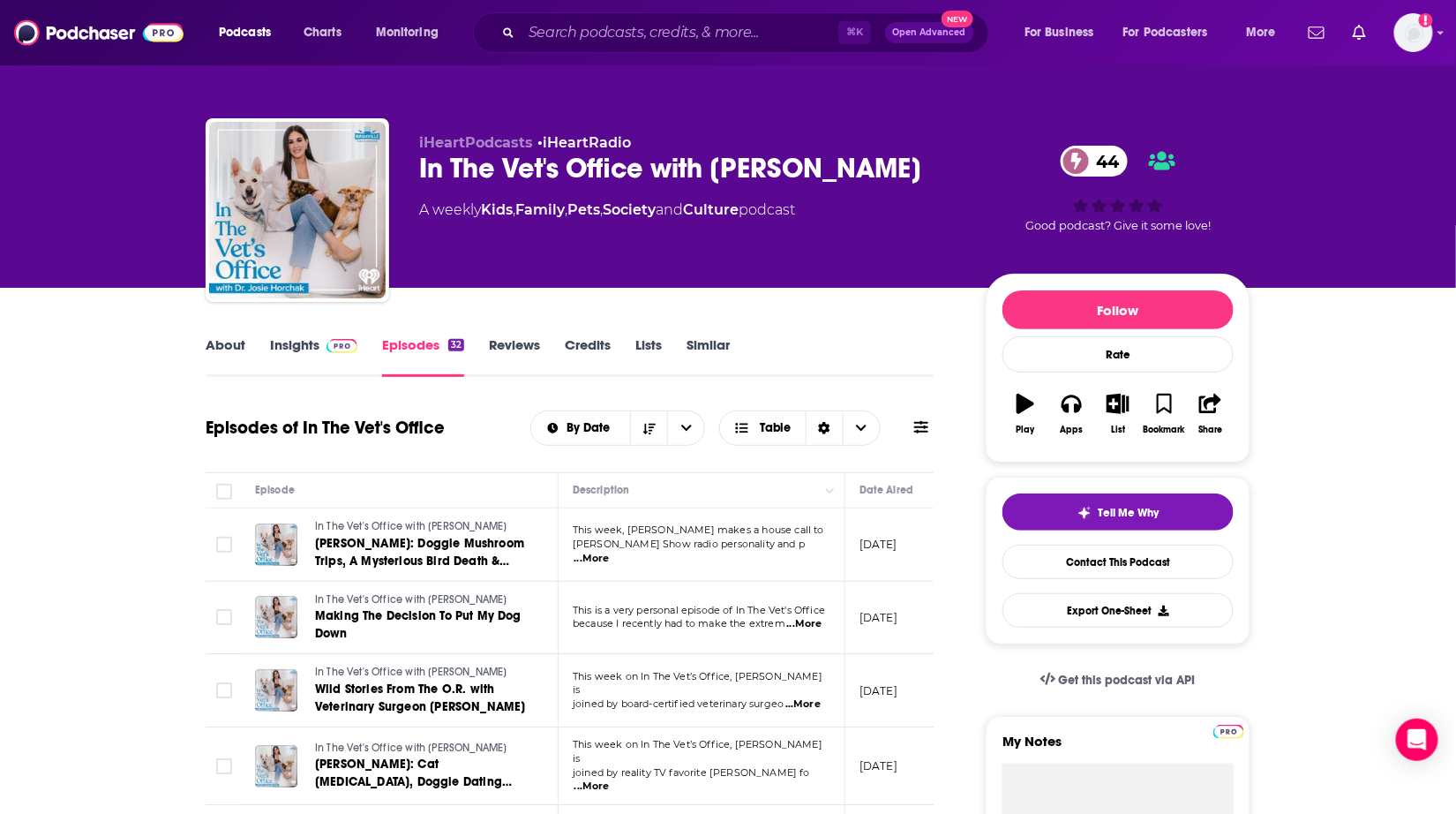
click at [275, 345] on link "Insights" at bounding box center [313, 357] width 87 height 40
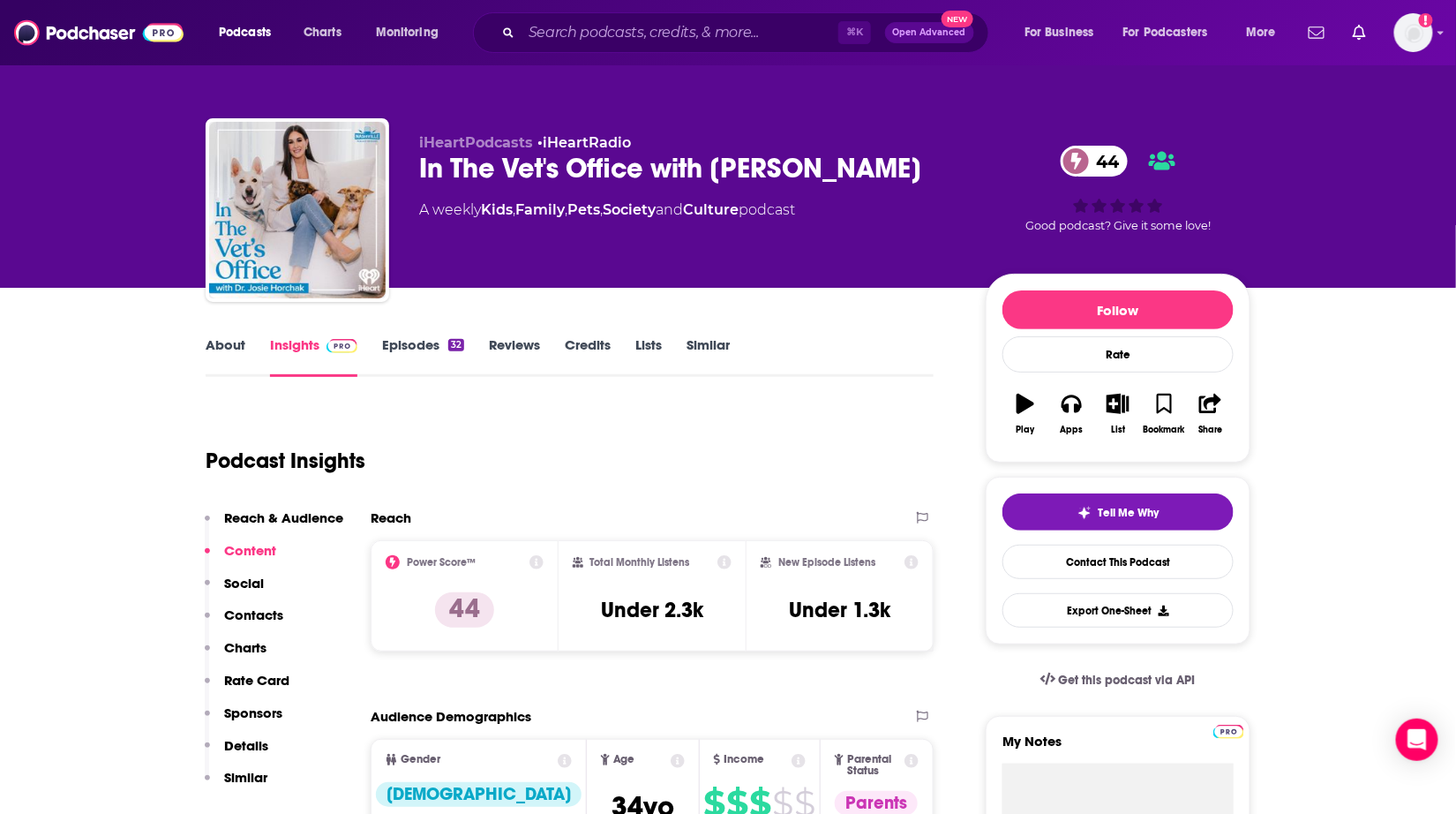
click at [661, 165] on div "In The Vet's Office with Dr. Josie Horchak 44" at bounding box center [687, 168] width 538 height 34
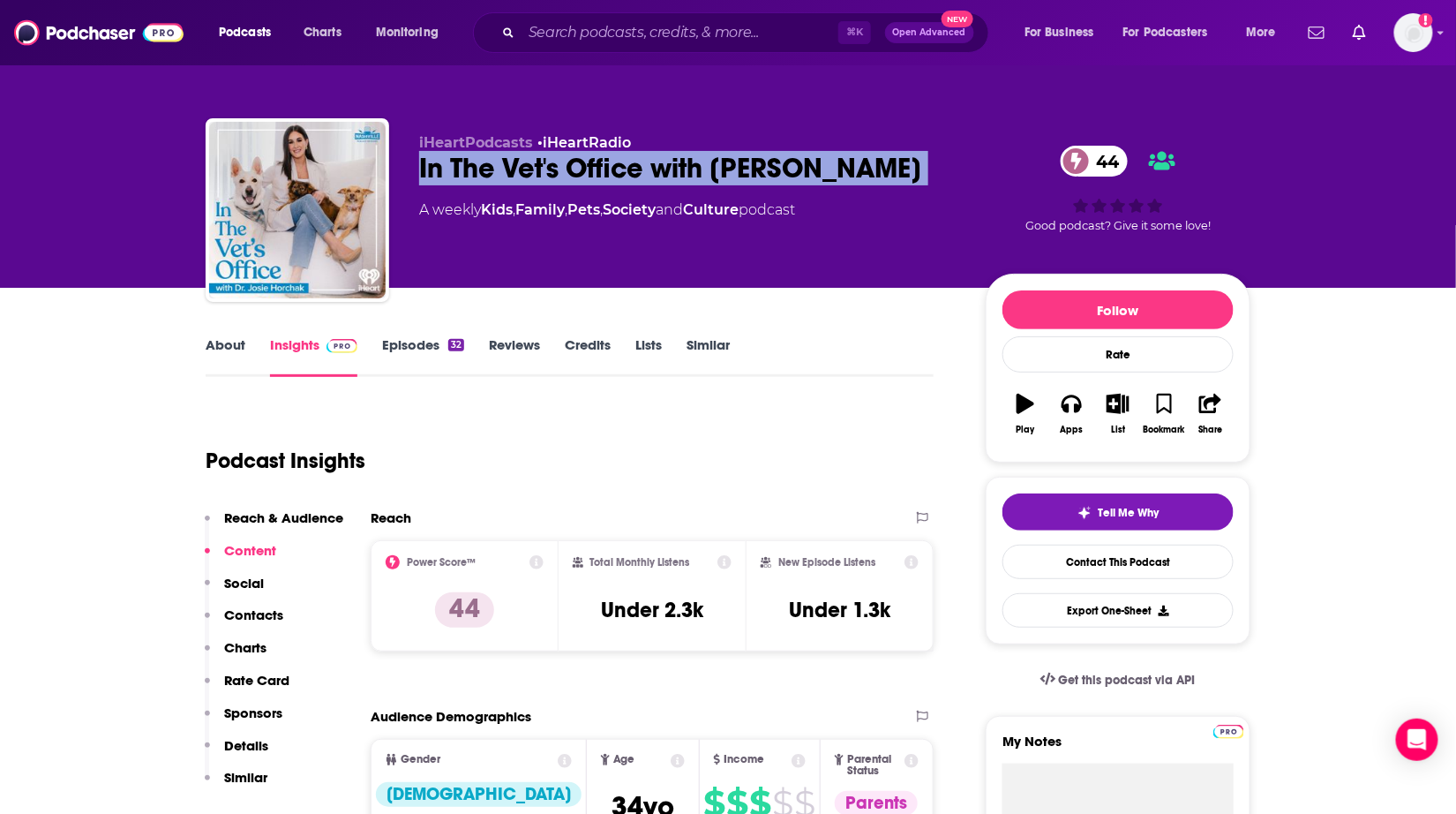
drag, startPoint x: 661, startPoint y: 165, endPoint x: 590, endPoint y: 102, distance: 94.9
click at [660, 165] on div "In The Vet's Office with Dr. Josie Horchak 44" at bounding box center [687, 168] width 538 height 34
copy div "In The Vet's Office with Dr. Josie Horchak 44"
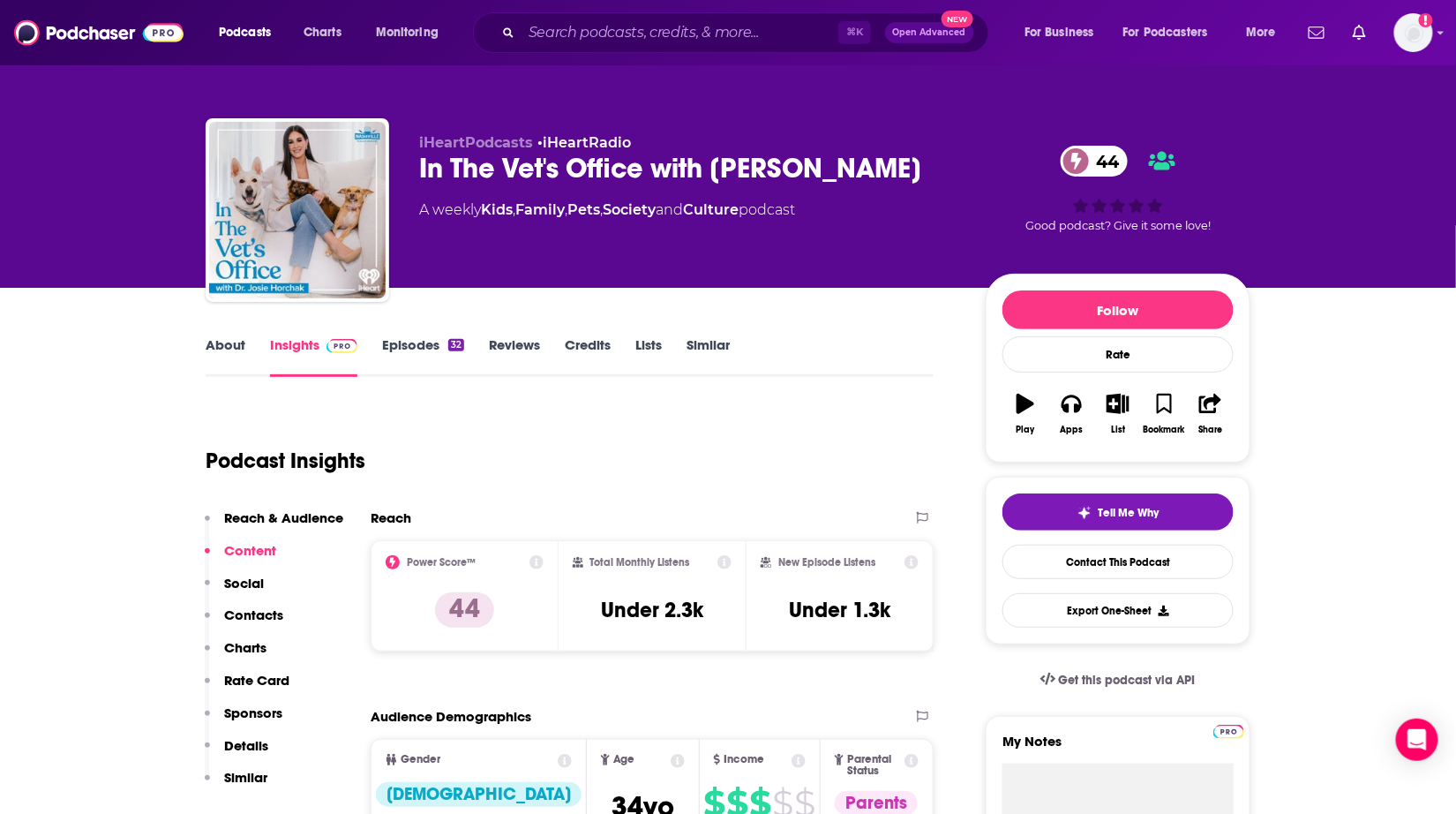
click at [720, 334] on div "About Insights Episodes 32 Reviews Credits Lists Similar" at bounding box center [569, 355] width 728 height 43
click at [696, 346] on link "Similar" at bounding box center [707, 357] width 43 height 40
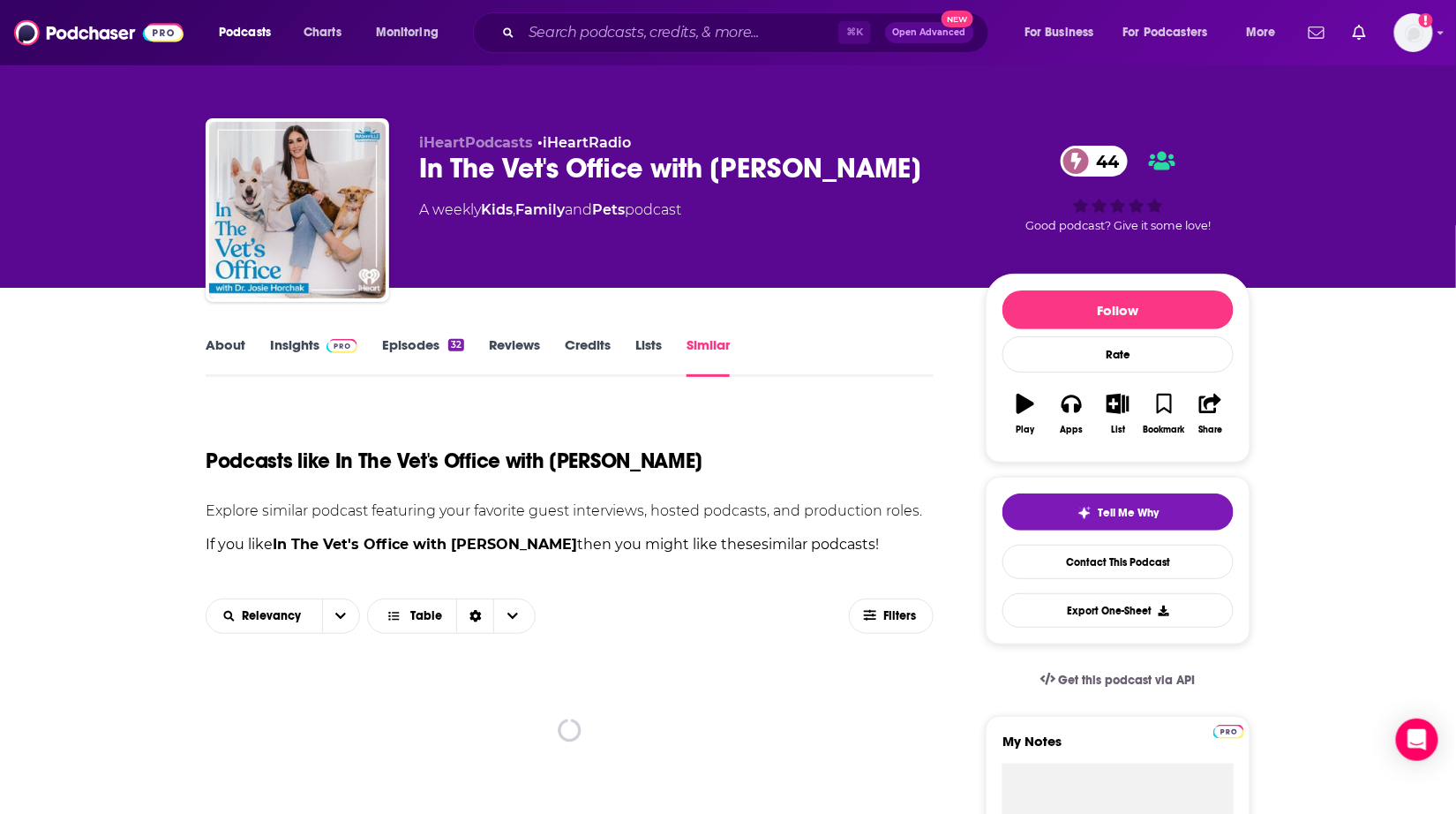
click at [696, 346] on link "Similar" at bounding box center [707, 357] width 43 height 40
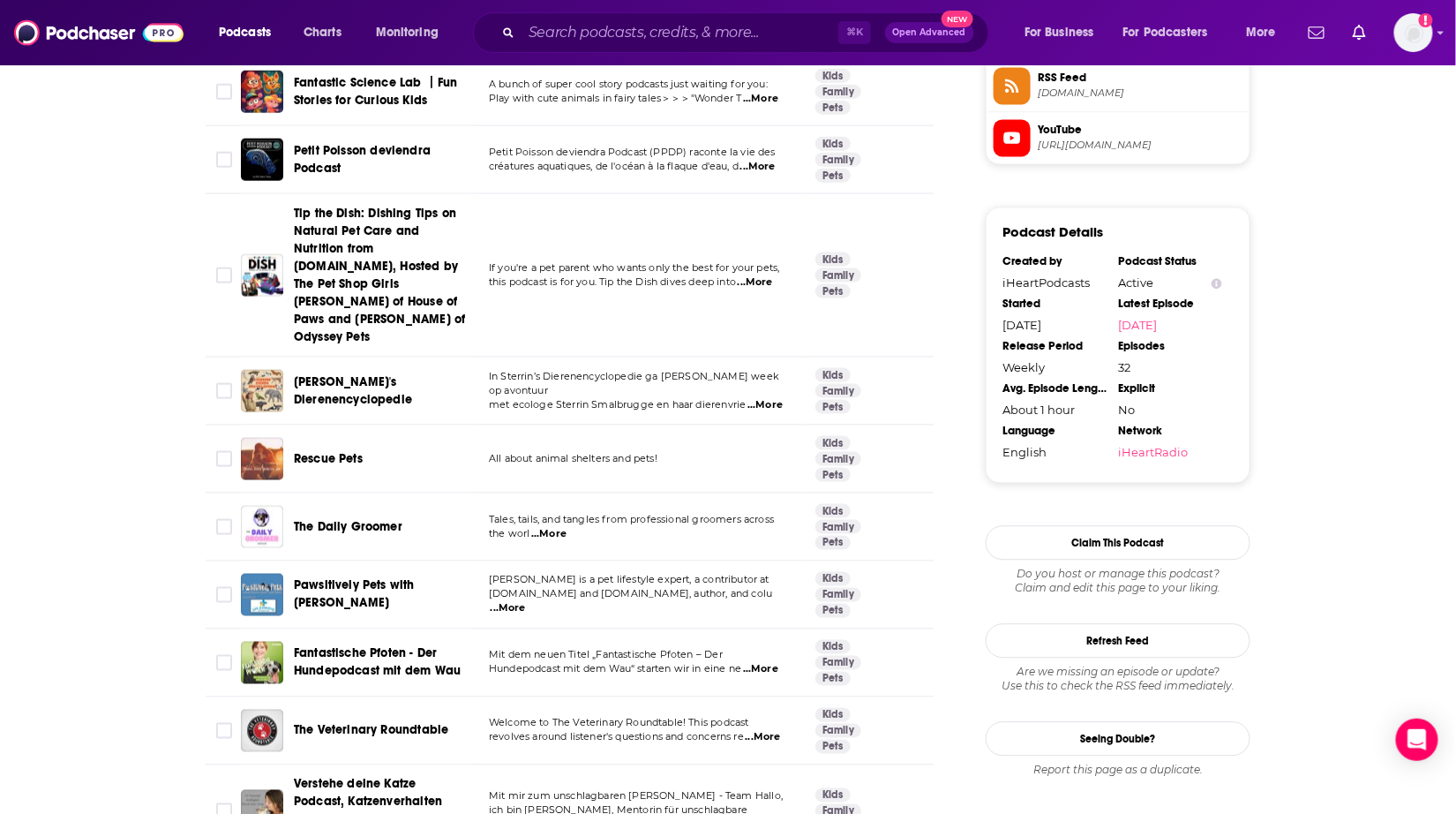
scroll to position [1374, 0]
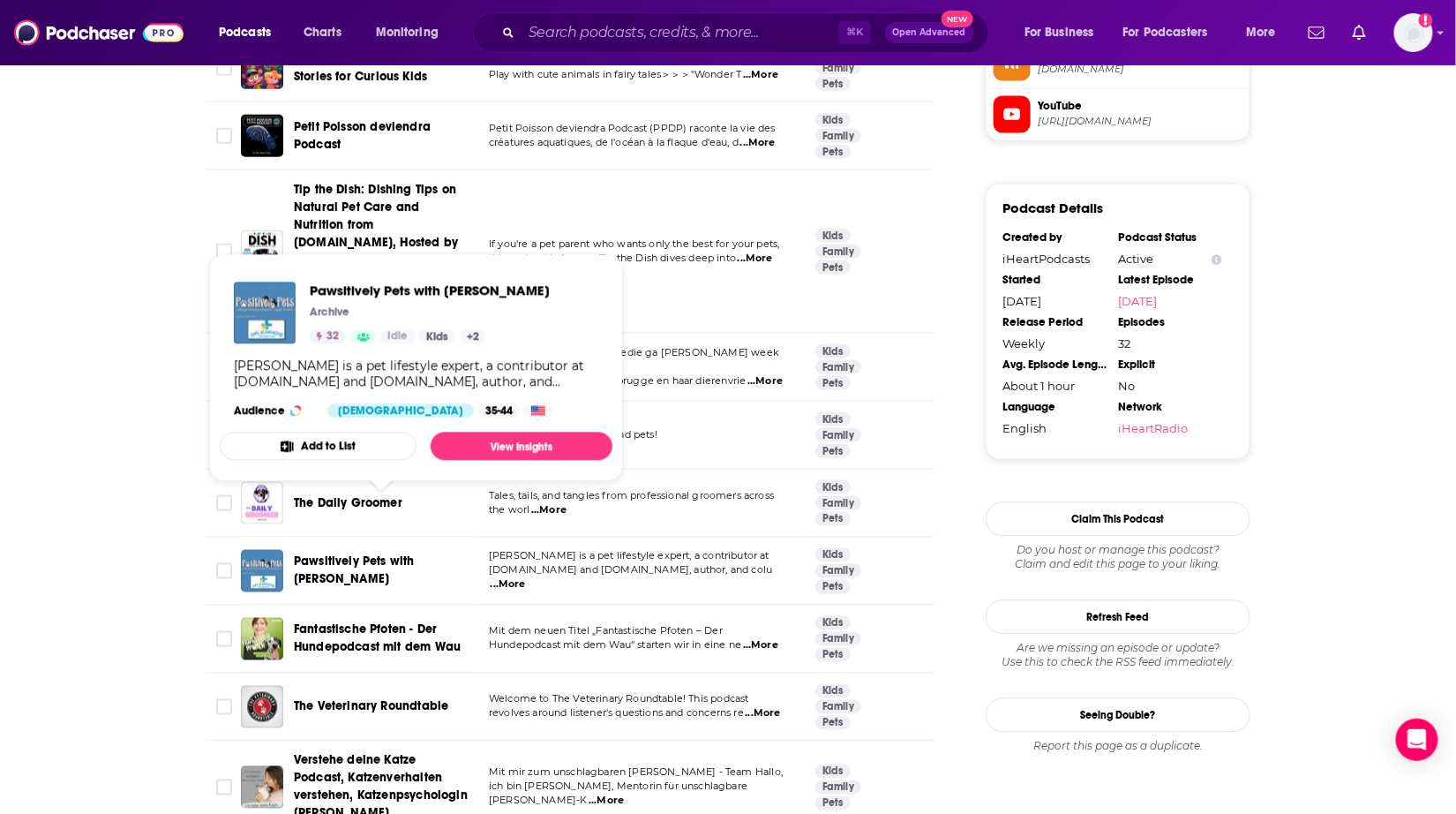
click at [378, 554] on span "Pawsitively Pets with [PERSON_NAME]" at bounding box center [354, 570] width 120 height 33
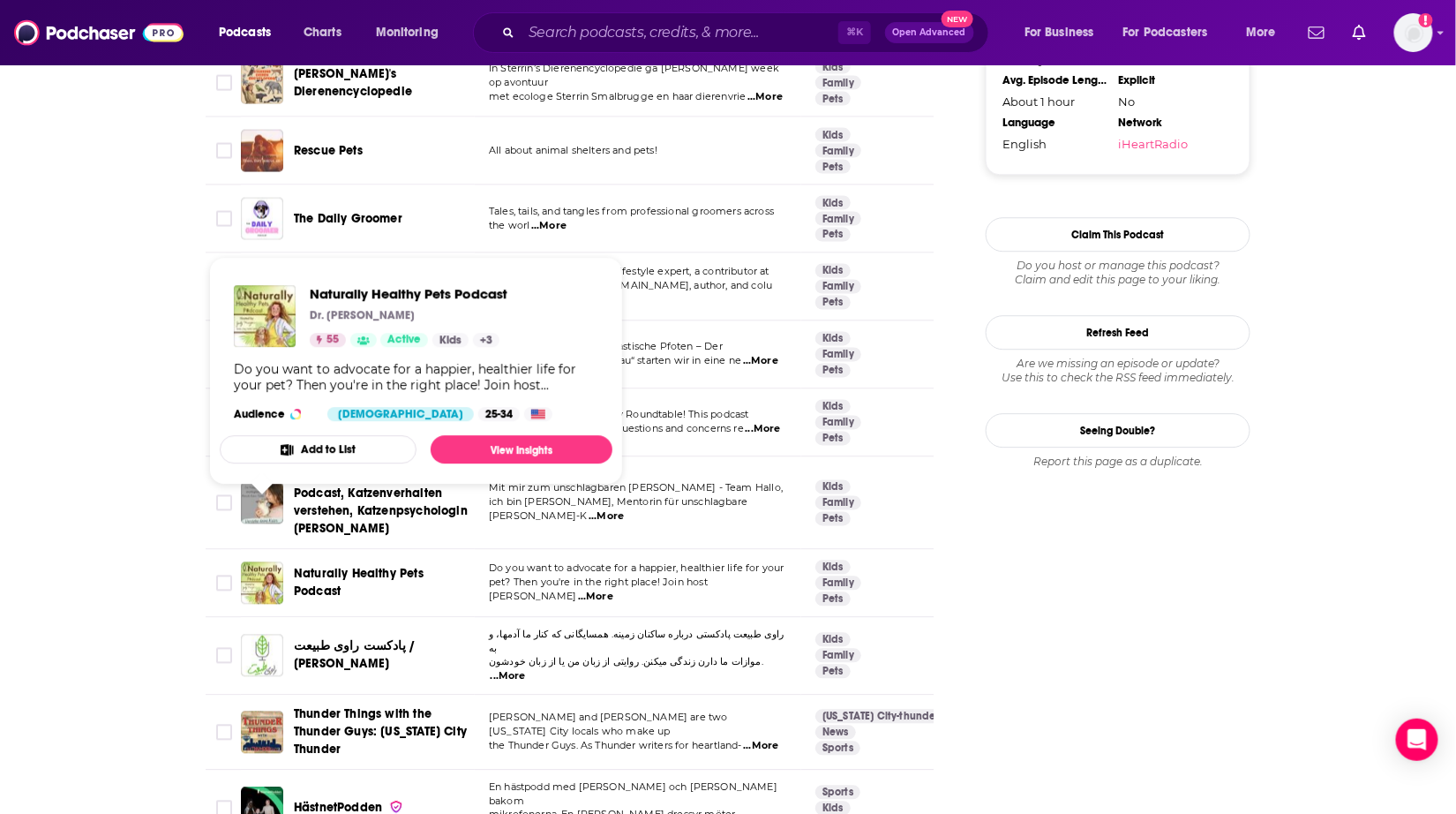
scroll to position [1652, 0]
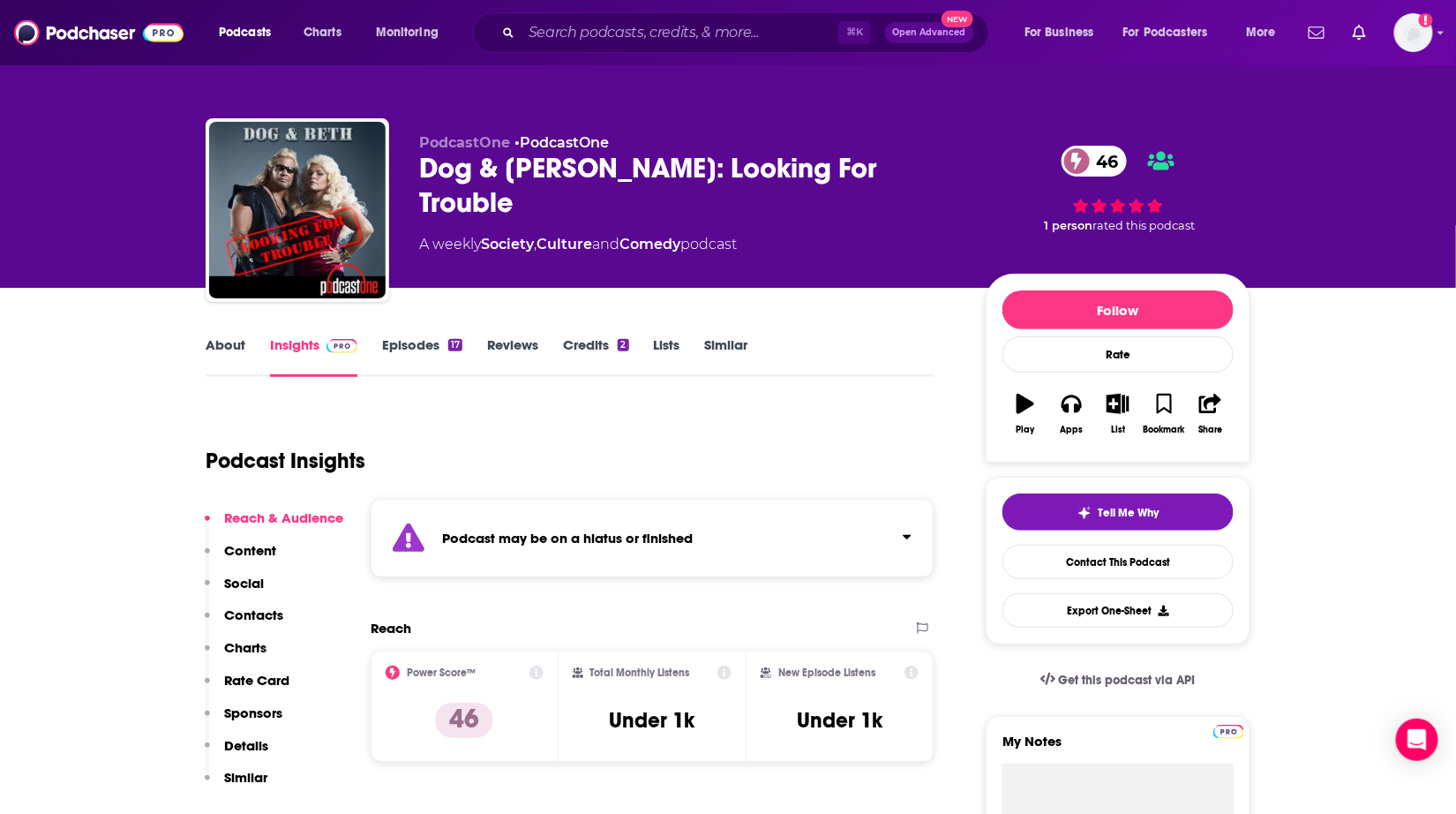
click at [720, 337] on link "Similar" at bounding box center [726, 357] width 43 height 40
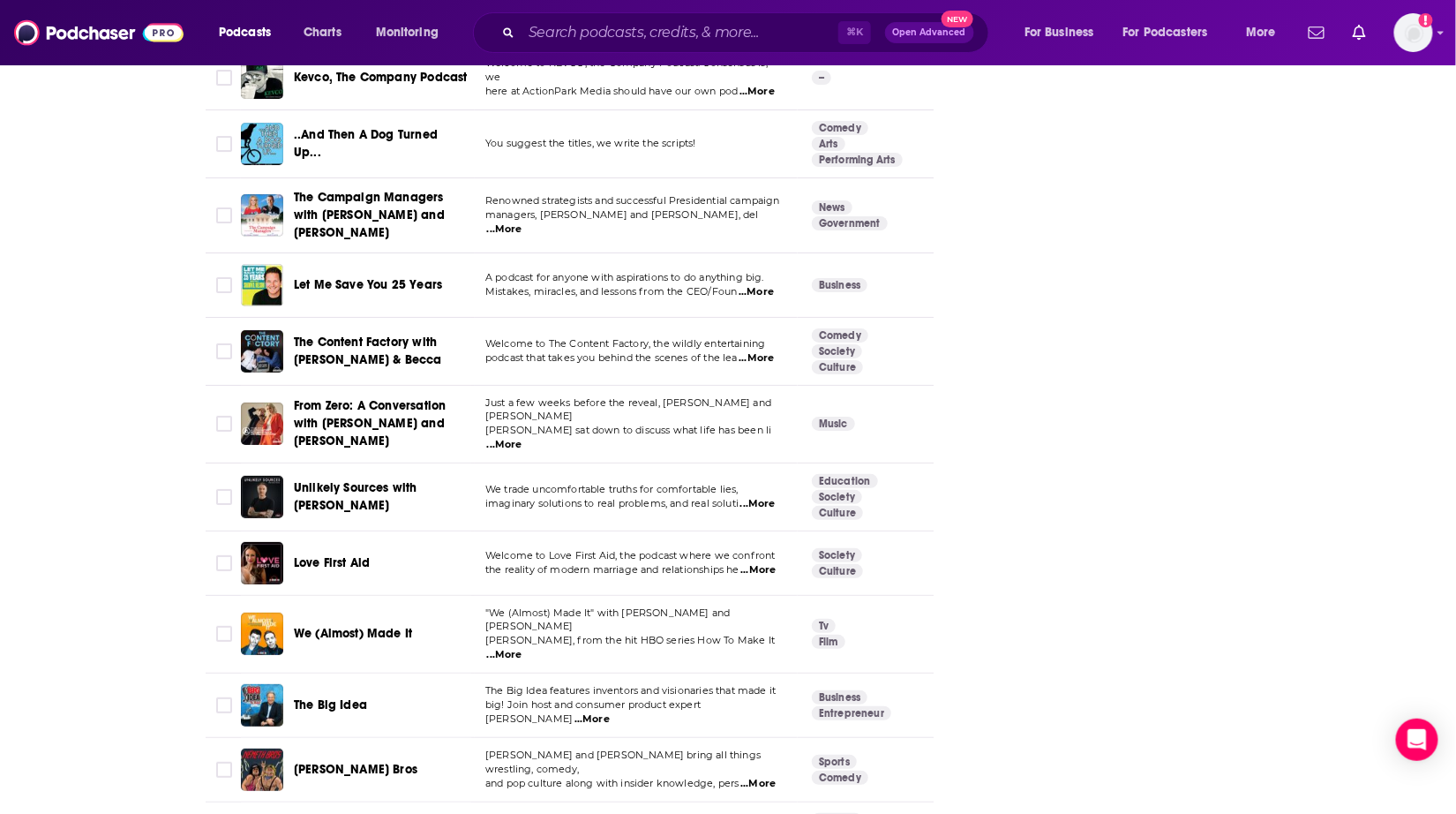
scroll to position [2985, 0]
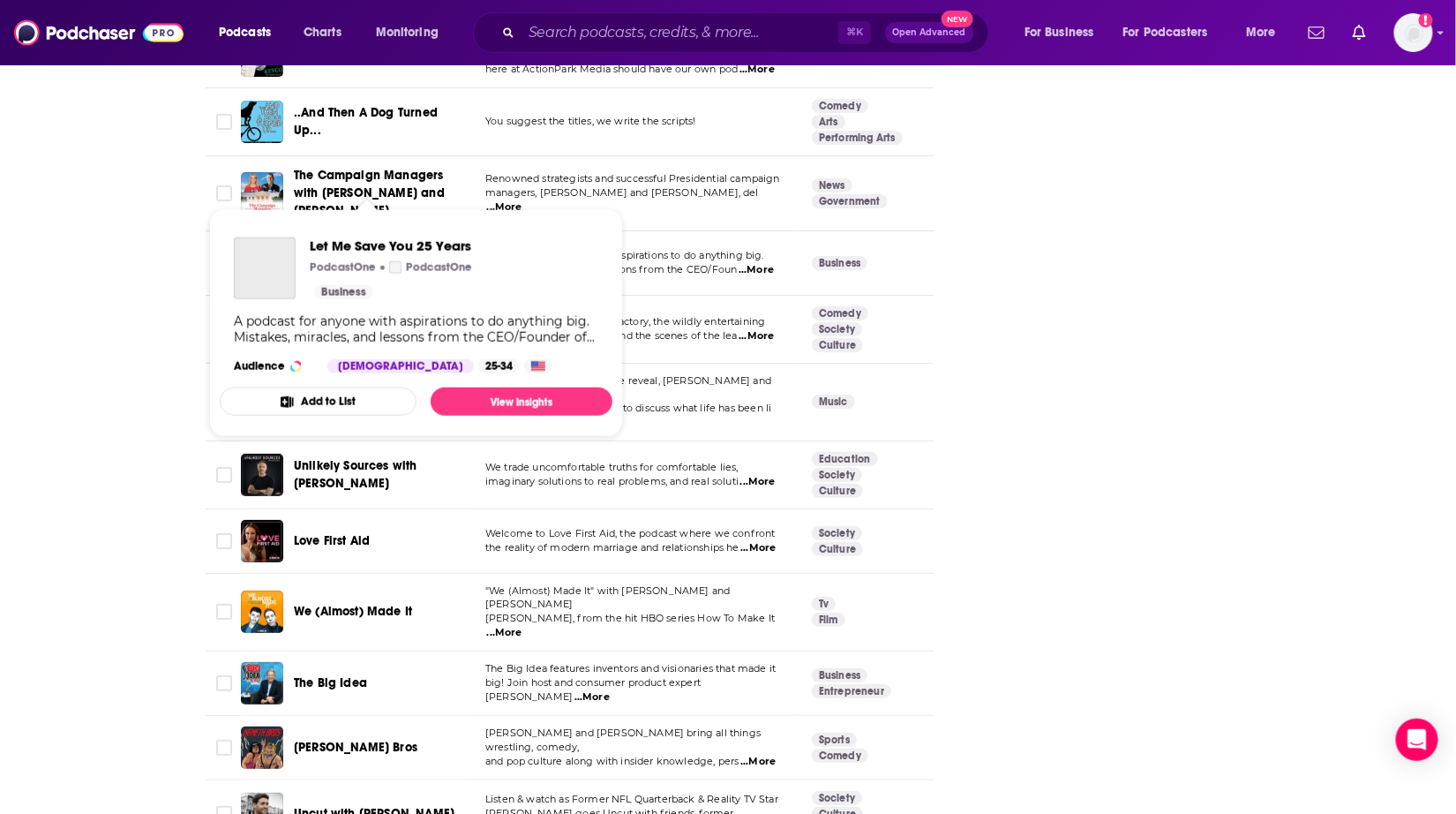
click at [384, 255] on span "Let Me Save You 25 Years" at bounding box center [367, 263] width 148 height 15
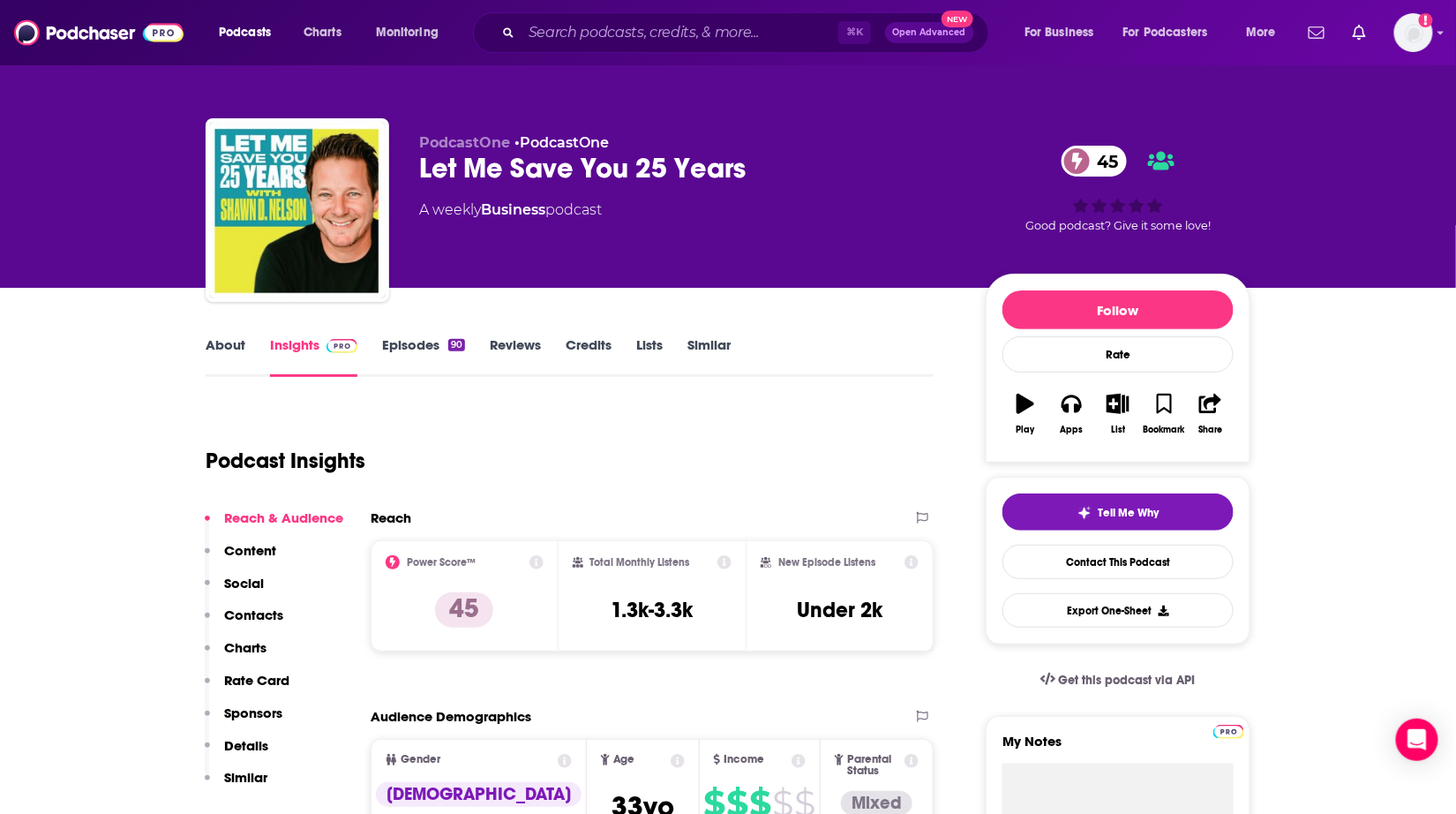
click at [224, 346] on link "About" at bounding box center [226, 357] width 40 height 40
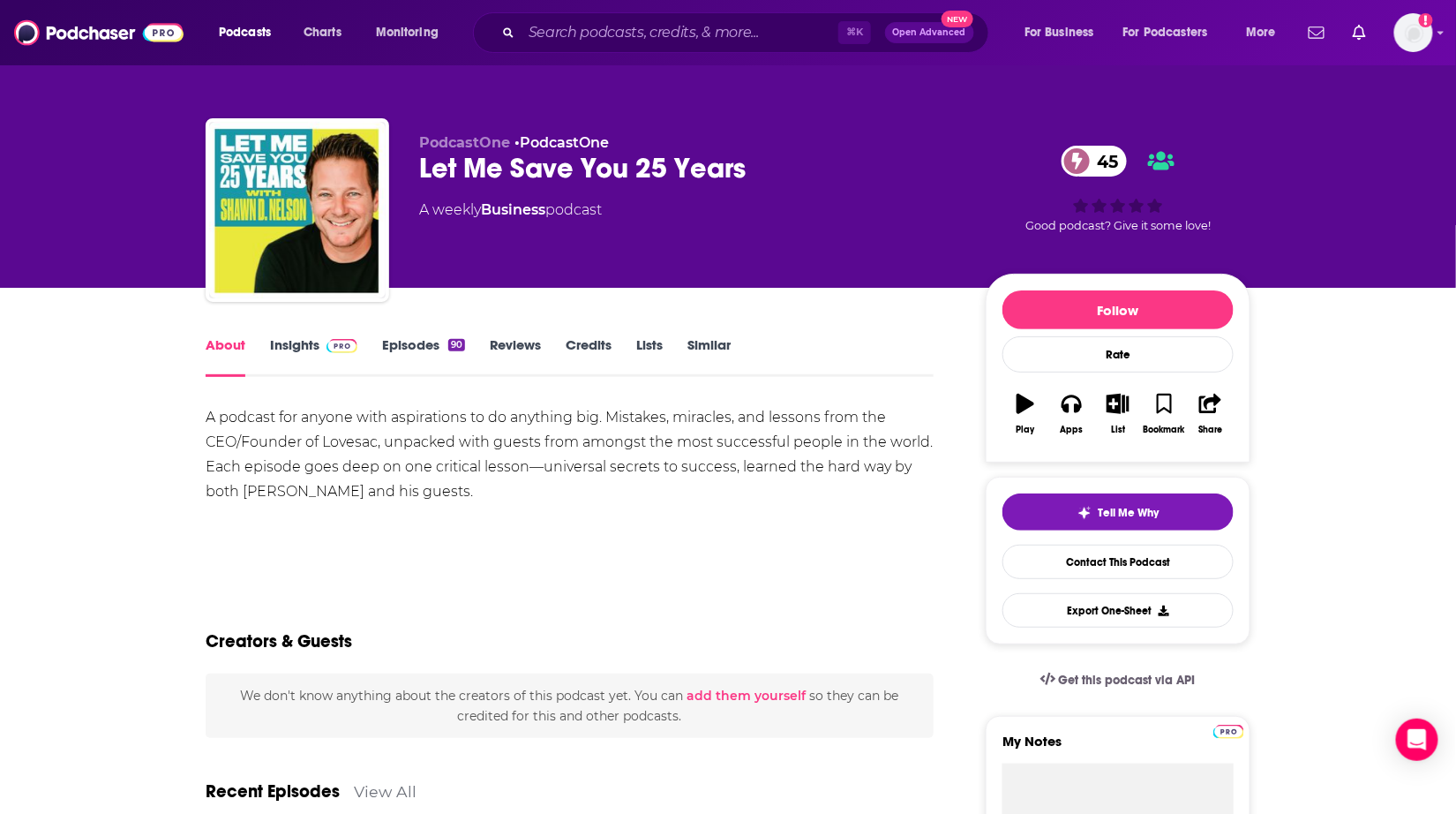
click at [314, 343] on link "Insights" at bounding box center [313, 357] width 87 height 40
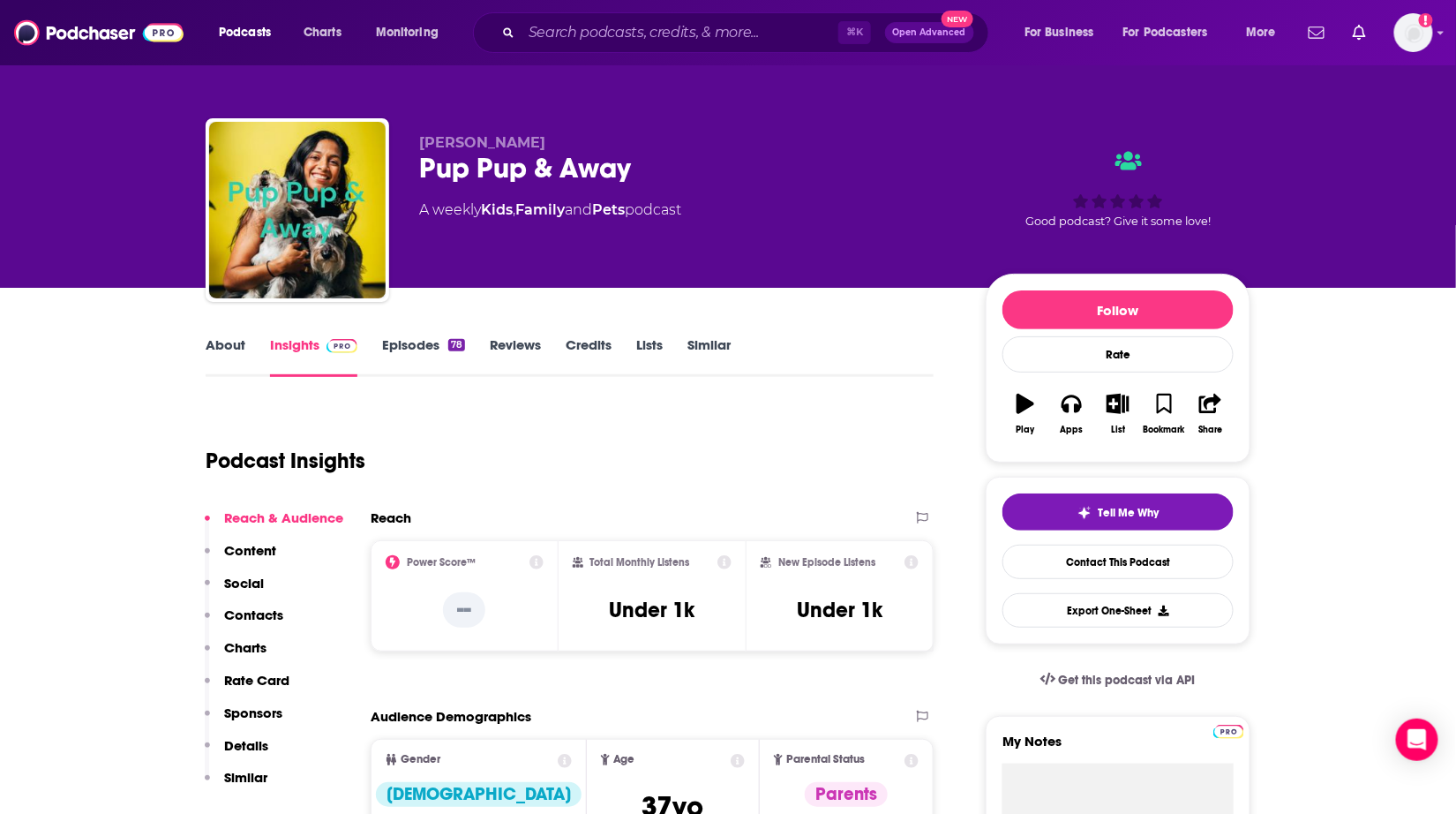
drag, startPoint x: 234, startPoint y: 319, endPoint x: 716, endPoint y: 68, distance: 543.4
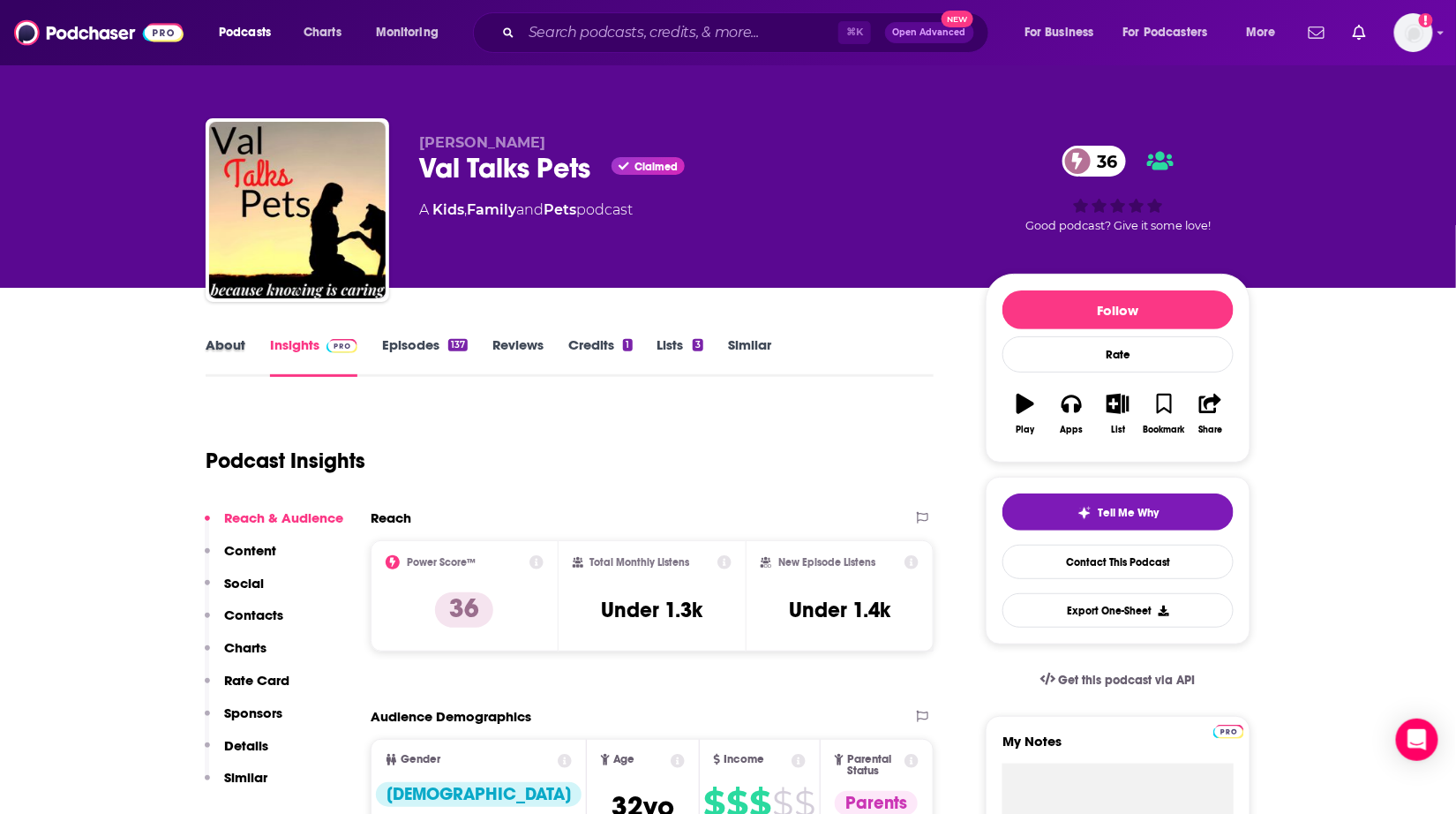
click at [253, 350] on div "About" at bounding box center [237, 357] width 64 height 40
click at [240, 350] on link "About" at bounding box center [226, 357] width 40 height 40
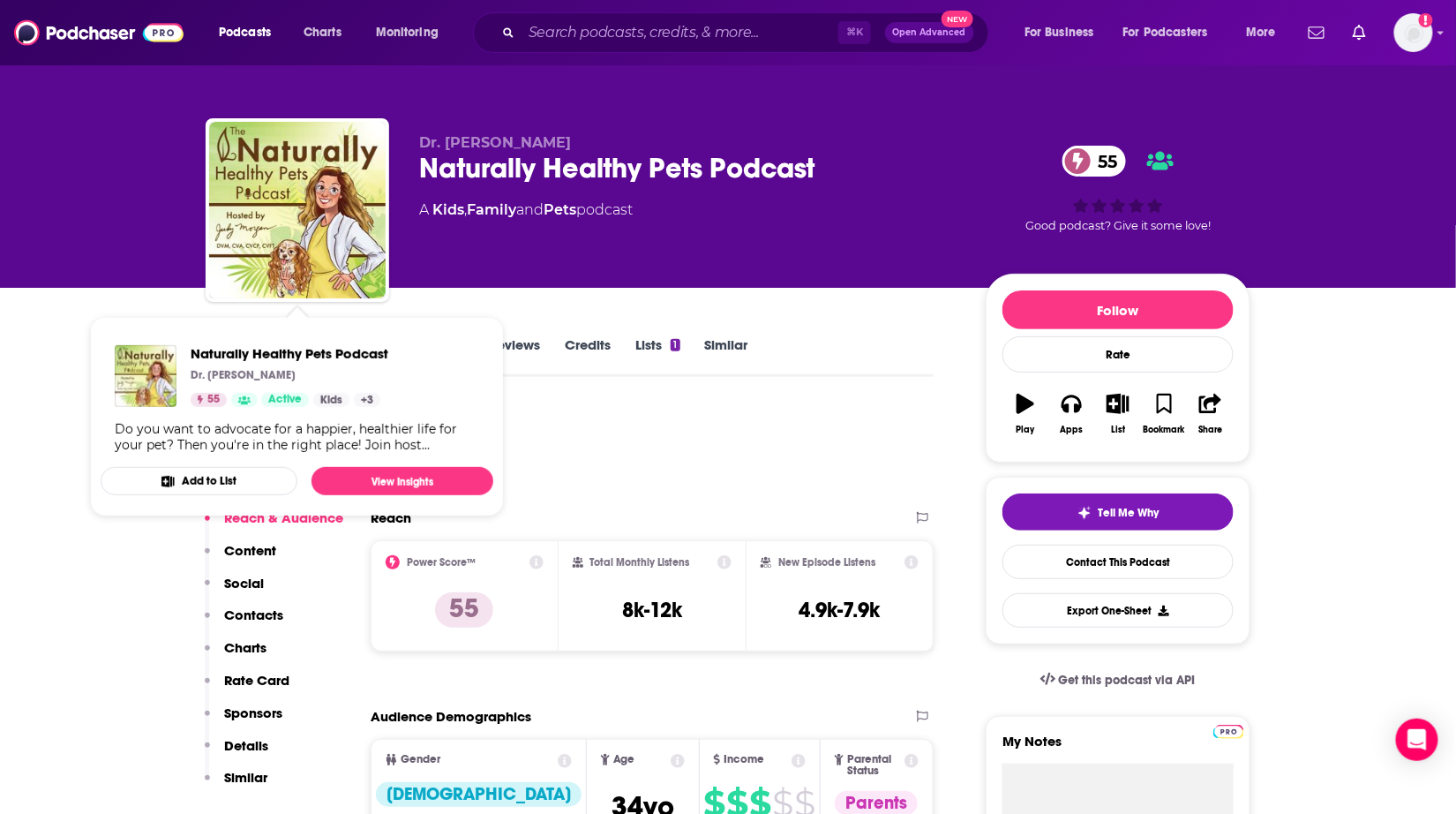
click at [211, 345] on span "Naturally Healthy Pets Podcast" at bounding box center [289, 354] width 198 height 17
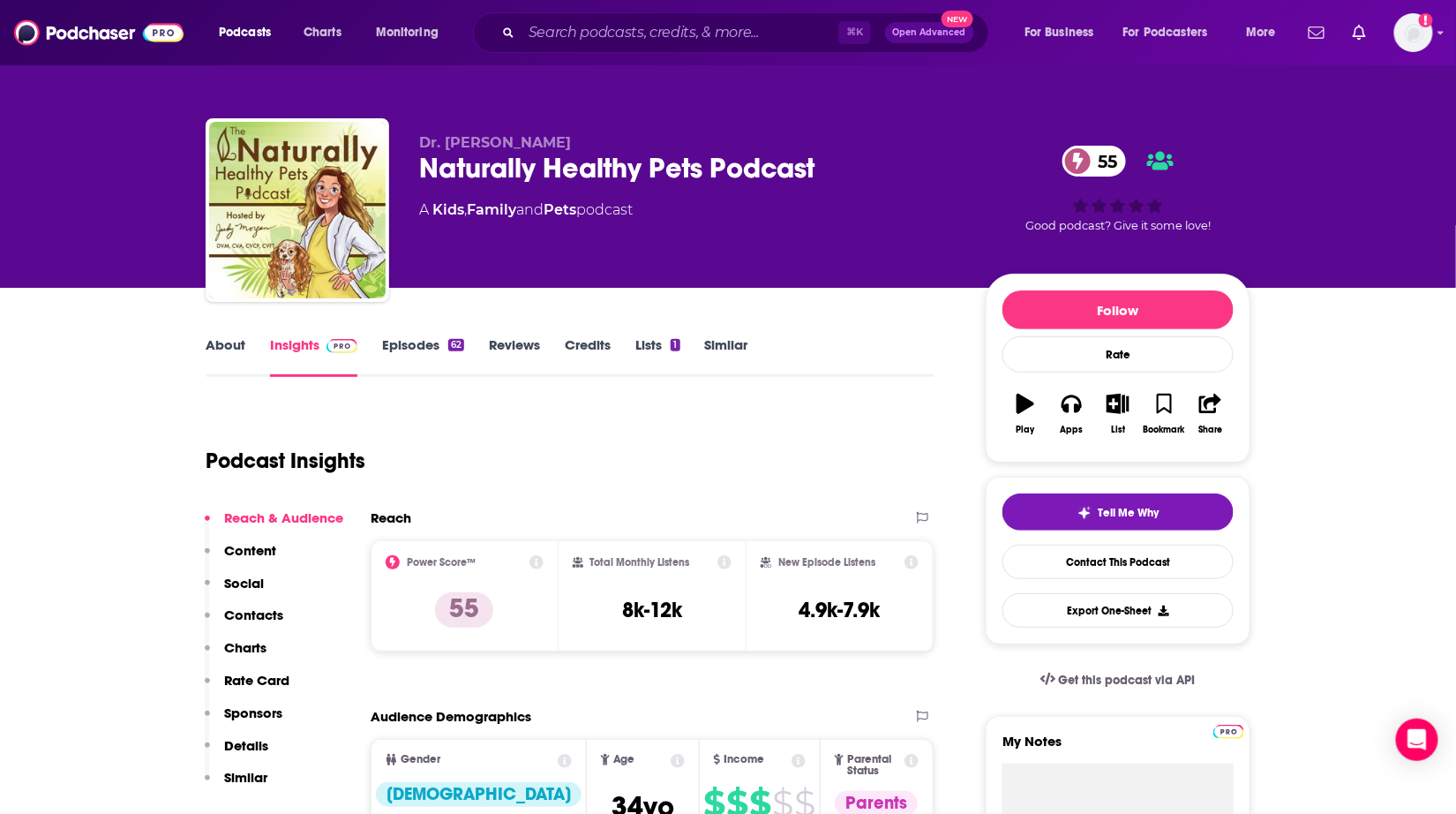
click at [206, 335] on div "About Insights Episodes 62 Reviews Credits Lists 1 Similar" at bounding box center [569, 355] width 728 height 43
click at [211, 340] on link "About" at bounding box center [226, 357] width 40 height 40
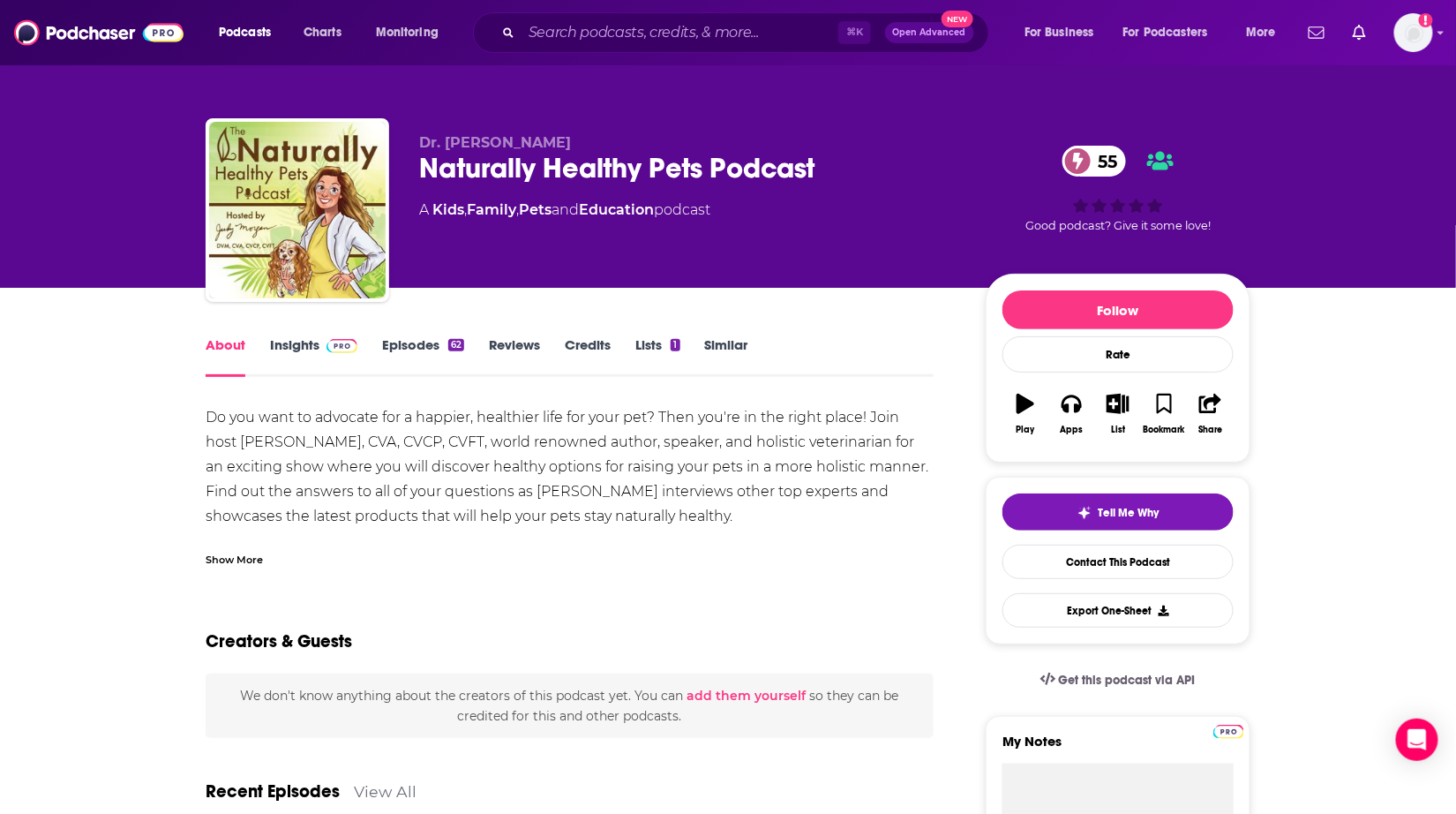
click at [744, 334] on div "About Insights Episodes 62 Reviews Credits Lists 1 Similar" at bounding box center [569, 355] width 728 height 43
click at [738, 339] on link "Similar" at bounding box center [726, 357] width 43 height 40
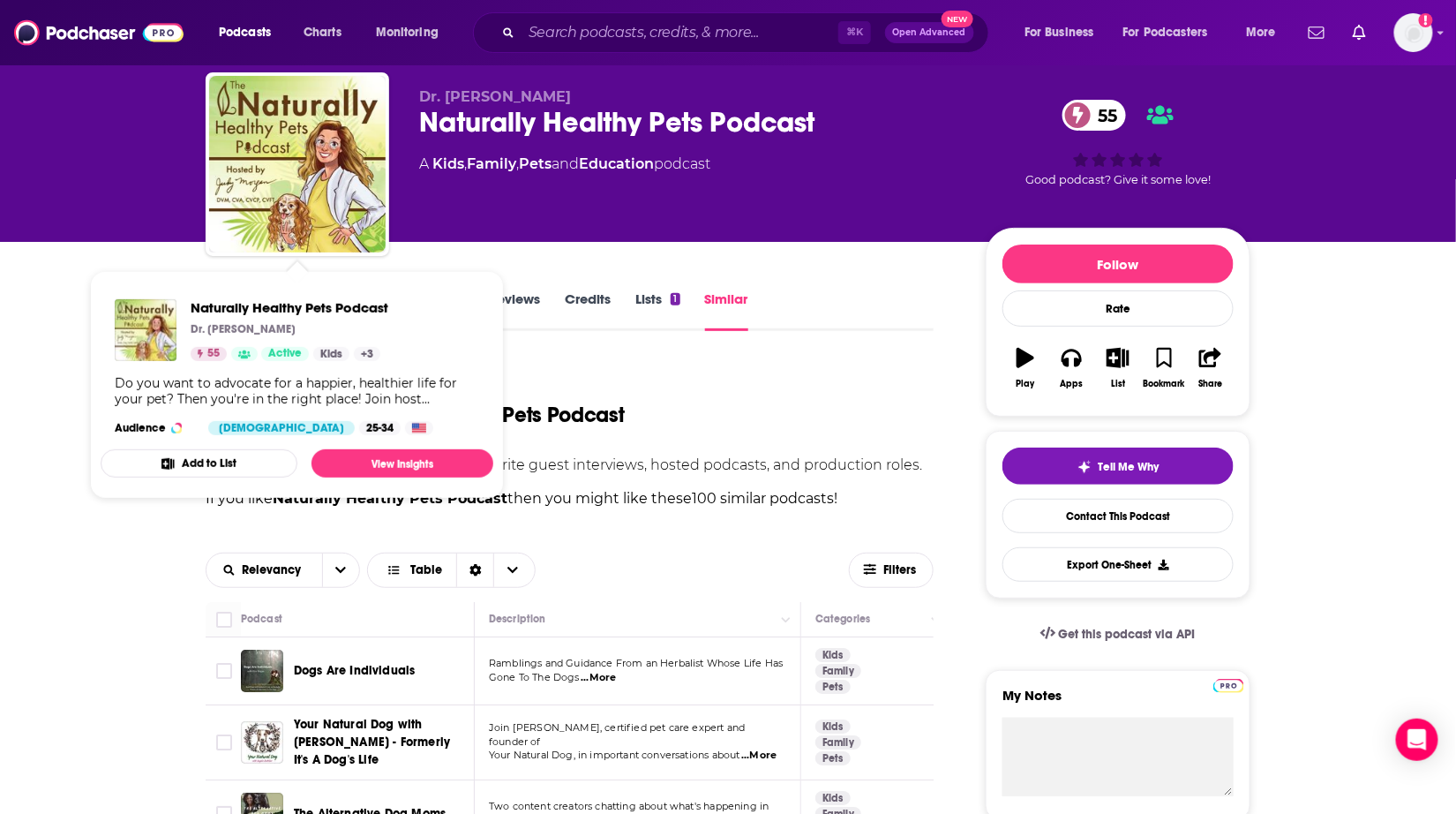
scroll to position [75, 0]
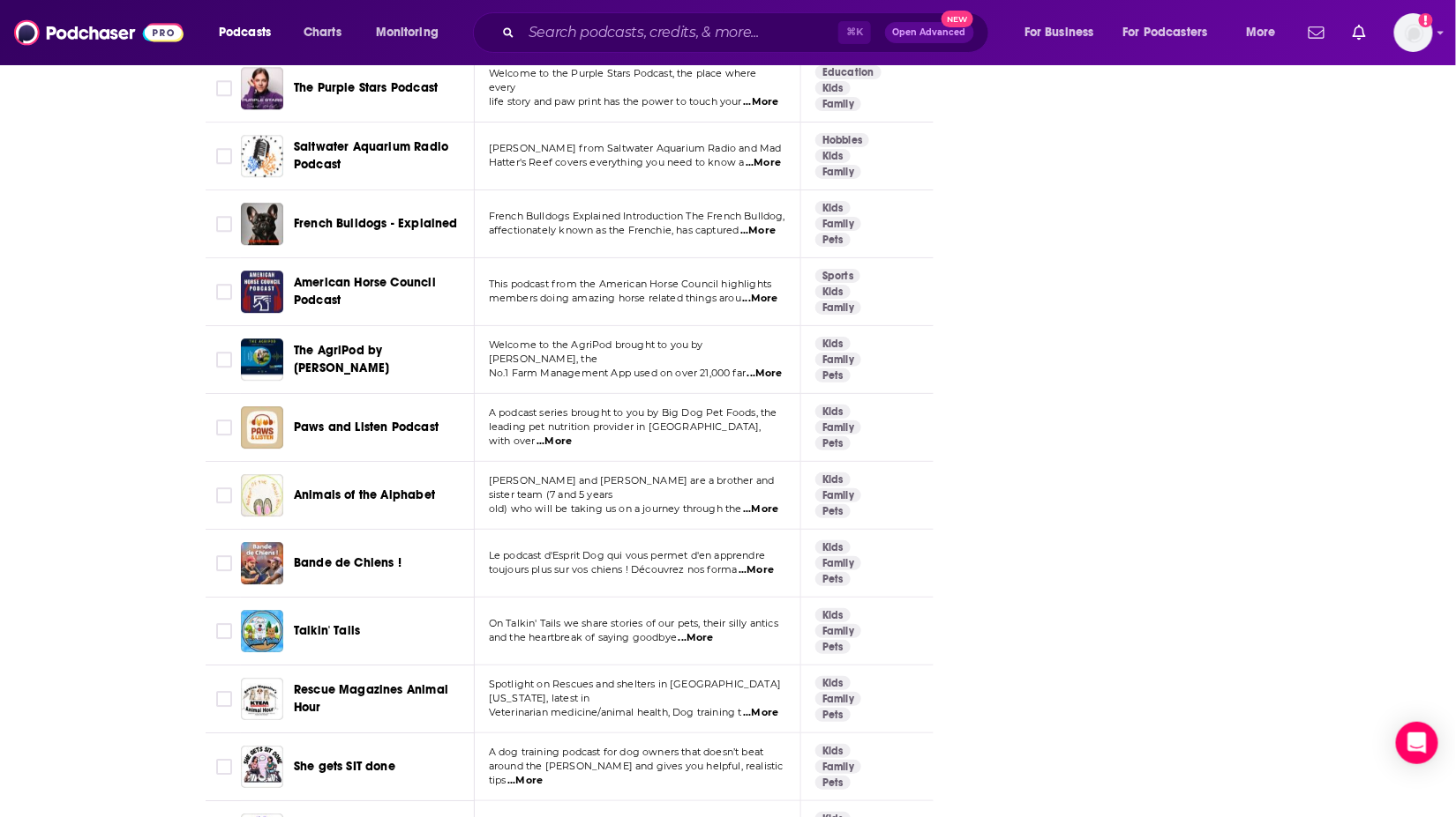
scroll to position [4897, 0]
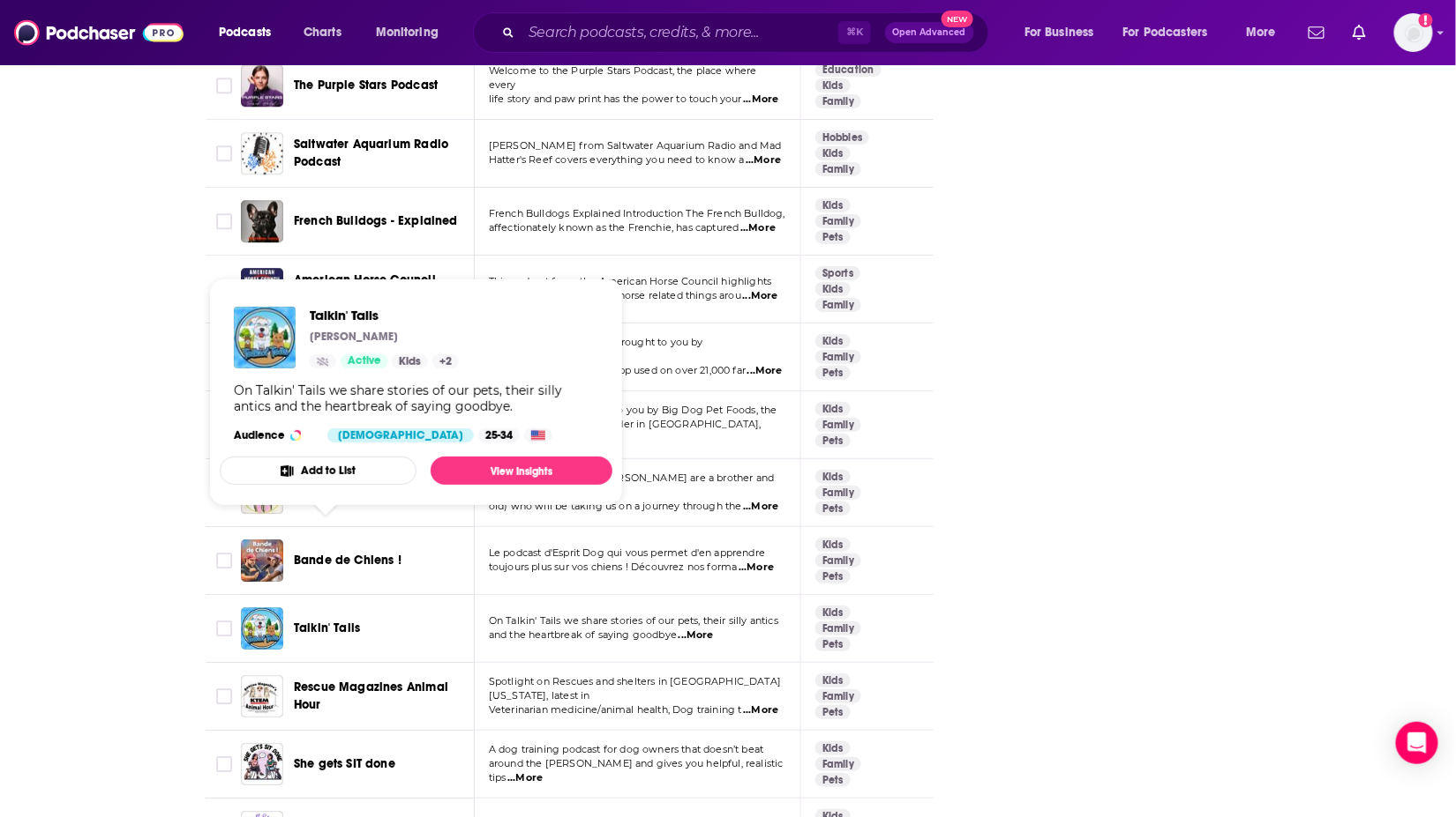
click at [332, 620] on span "Talkin' Tails" at bounding box center [326, 629] width 66 height 17
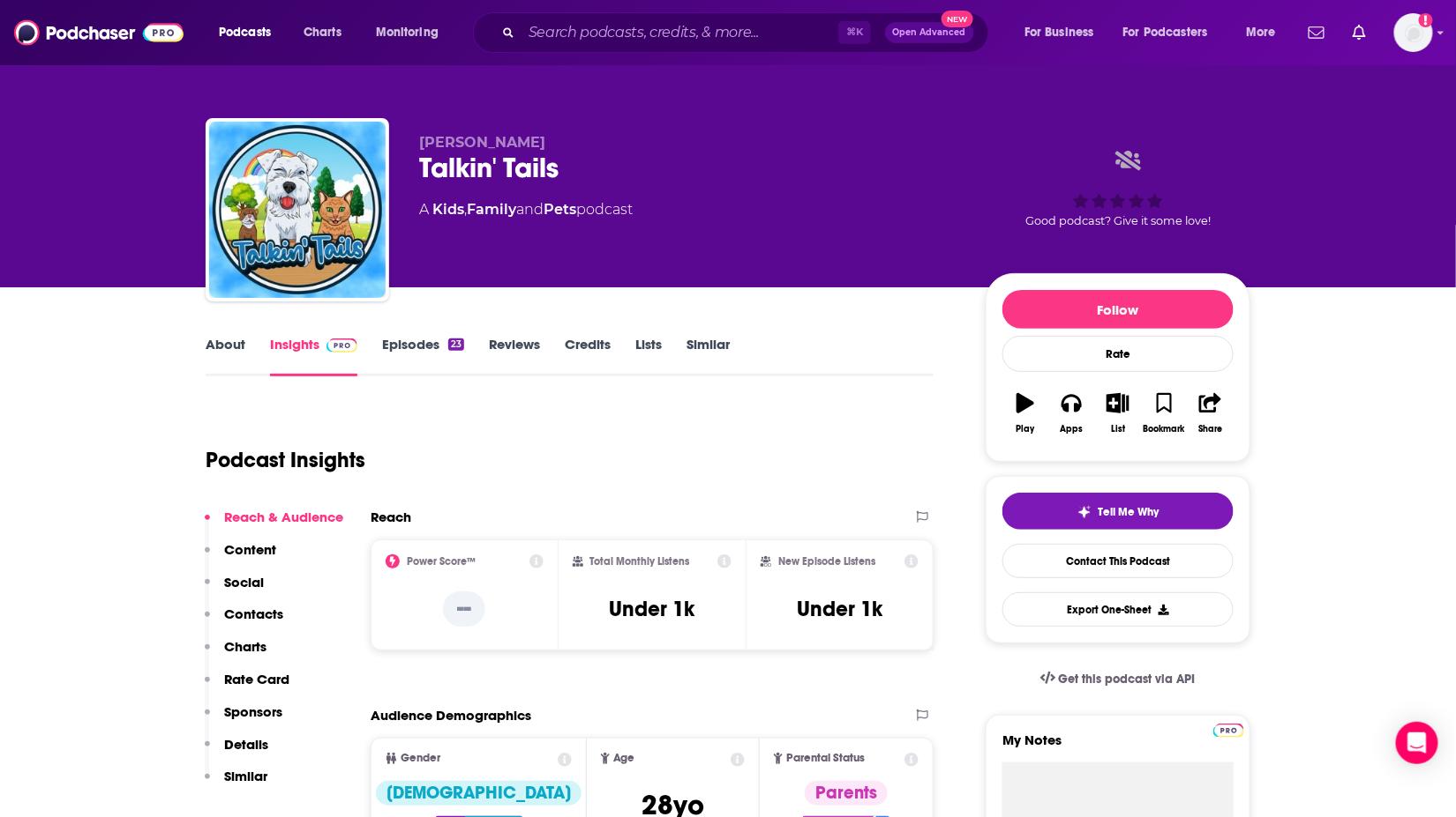
click at [243, 348] on link "About" at bounding box center [226, 356] width 40 height 40
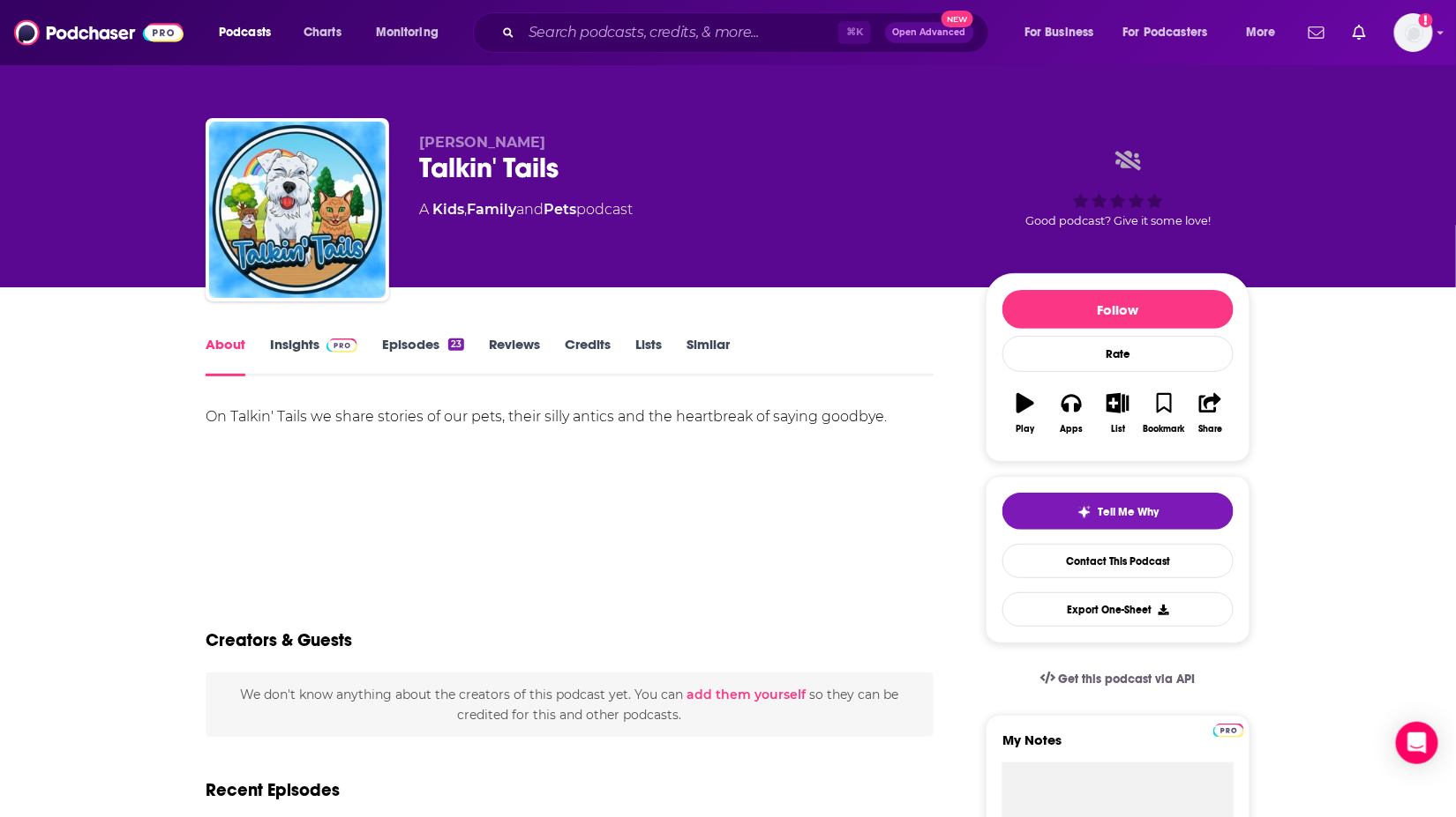
click at [714, 339] on link "Similar" at bounding box center [707, 356] width 43 height 40
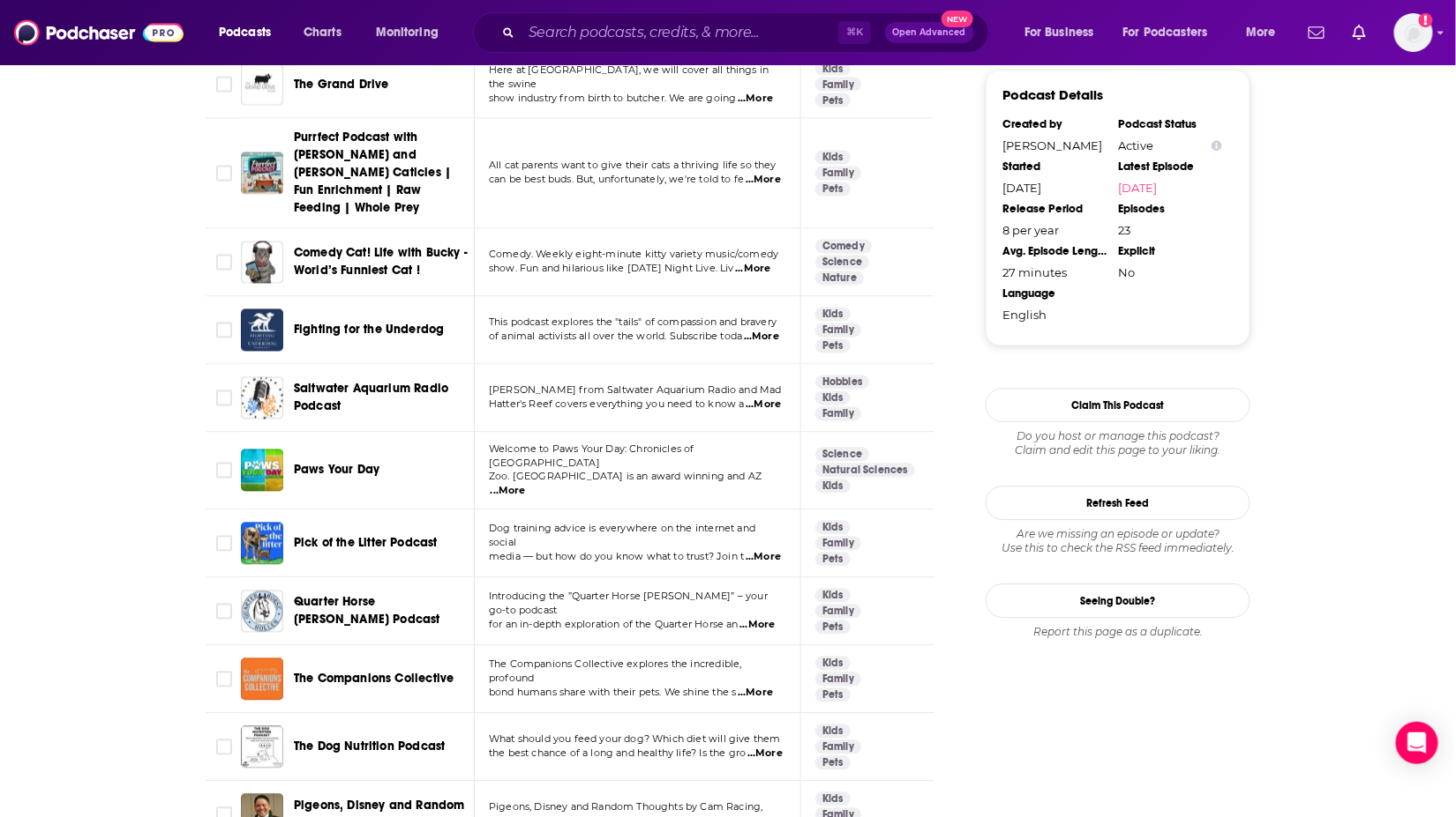
scroll to position [0, 14]
